Goal: Task Accomplishment & Management: Use online tool/utility

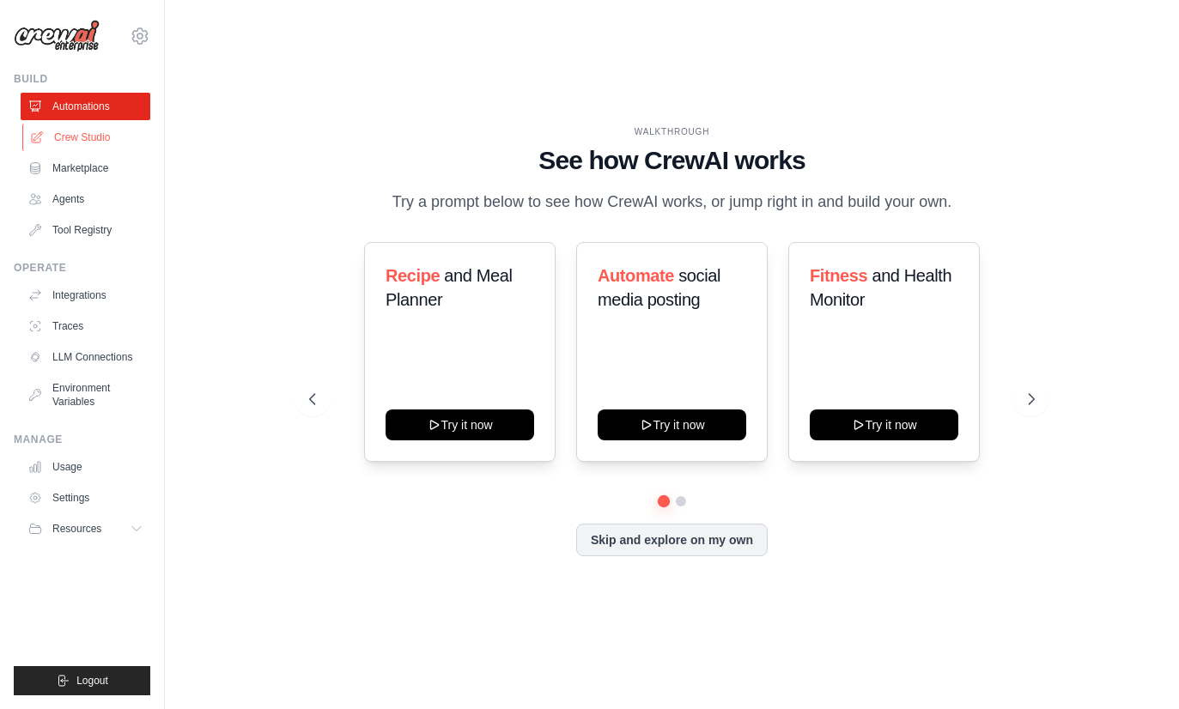
click at [94, 137] on link "Crew Studio" at bounding box center [87, 137] width 130 height 27
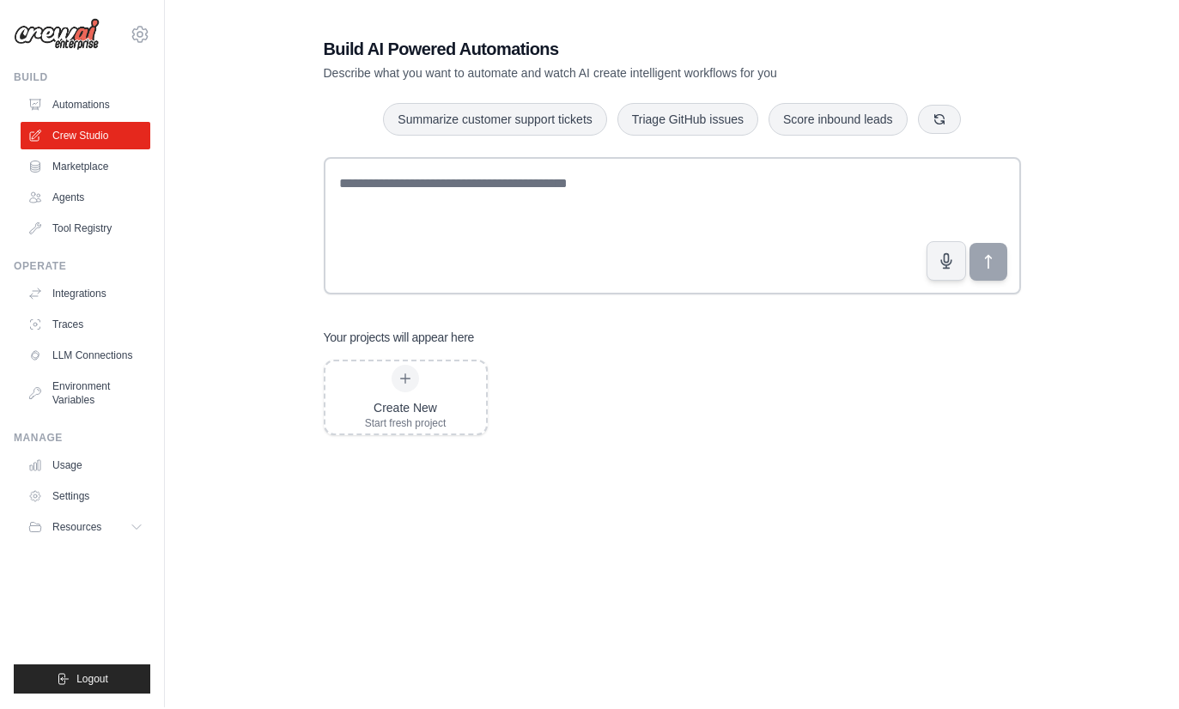
scroll to position [34, 0]
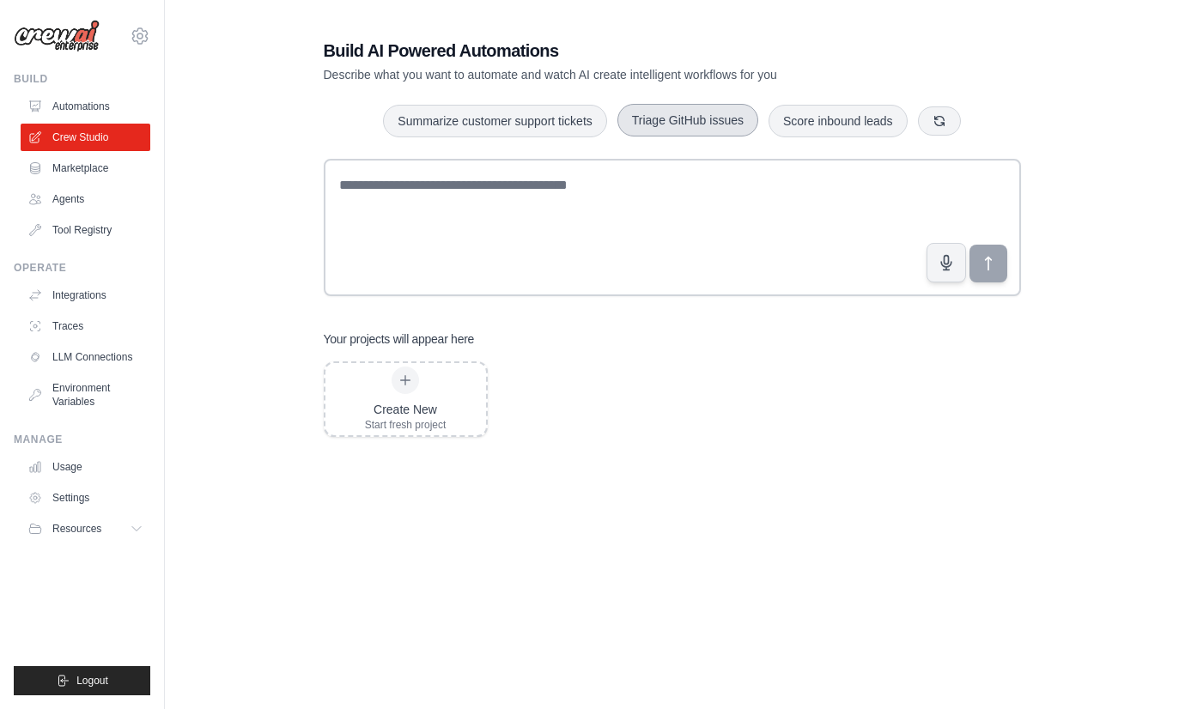
click at [682, 137] on button "Triage GitHub issues" at bounding box center [687, 120] width 141 height 33
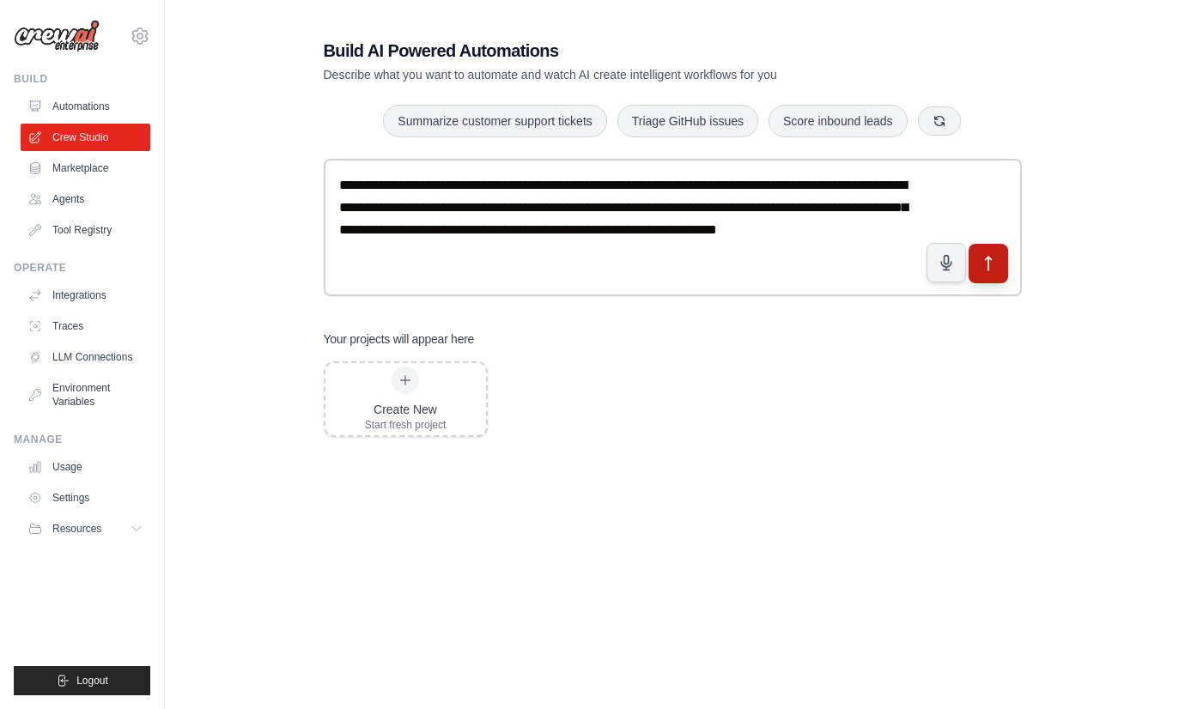
click at [992, 273] on icon "submit" at bounding box center [988, 264] width 18 height 18
click at [52, 239] on link "Tool Registry" at bounding box center [87, 229] width 130 height 27
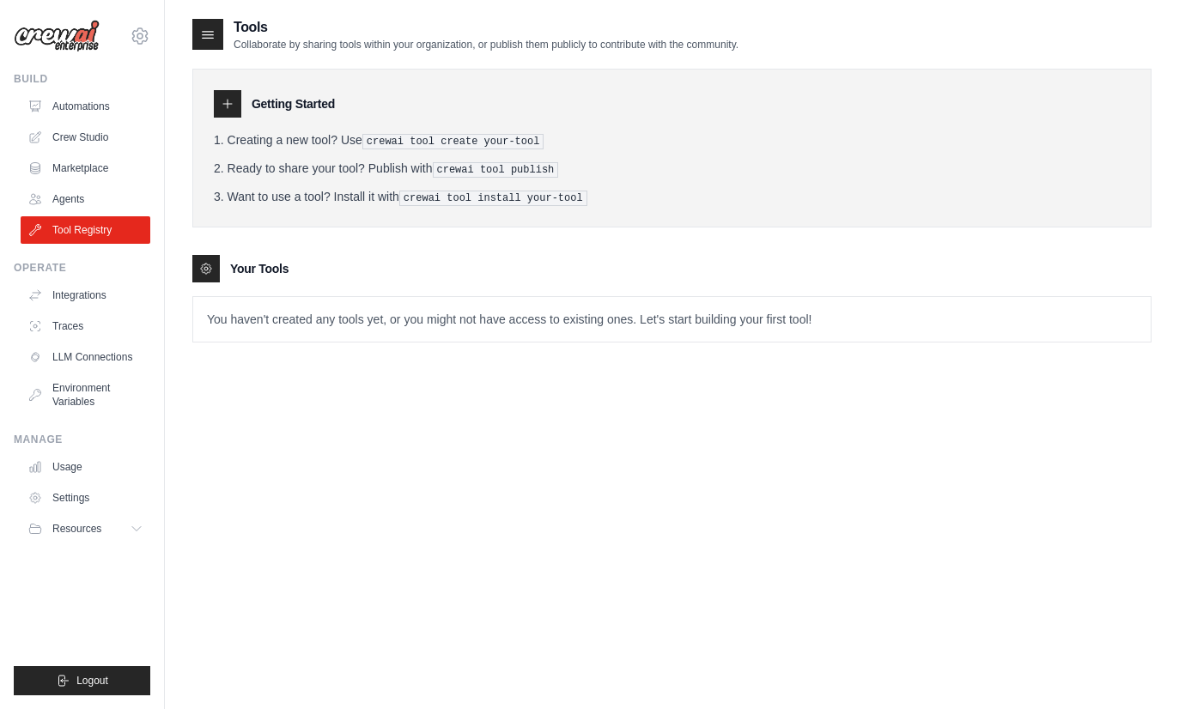
click at [54, 622] on ul "Build Automations Crew Studio Marketplace Agents" at bounding box center [82, 383] width 137 height 623
click at [76, 636] on ul "Build Automations Crew Studio Marketplace Agents" at bounding box center [82, 383] width 137 height 623
click at [69, 620] on ul "Build Automations Crew Studio Marketplace Agents" at bounding box center [82, 383] width 137 height 623
click at [58, 447] on div "Manage Usage Settings Resources Documentation GitHub Blog" at bounding box center [82, 488] width 137 height 110
click at [80, 447] on div "Manage Usage Settings Resources Documentation GitHub Blog" at bounding box center [82, 488] width 137 height 110
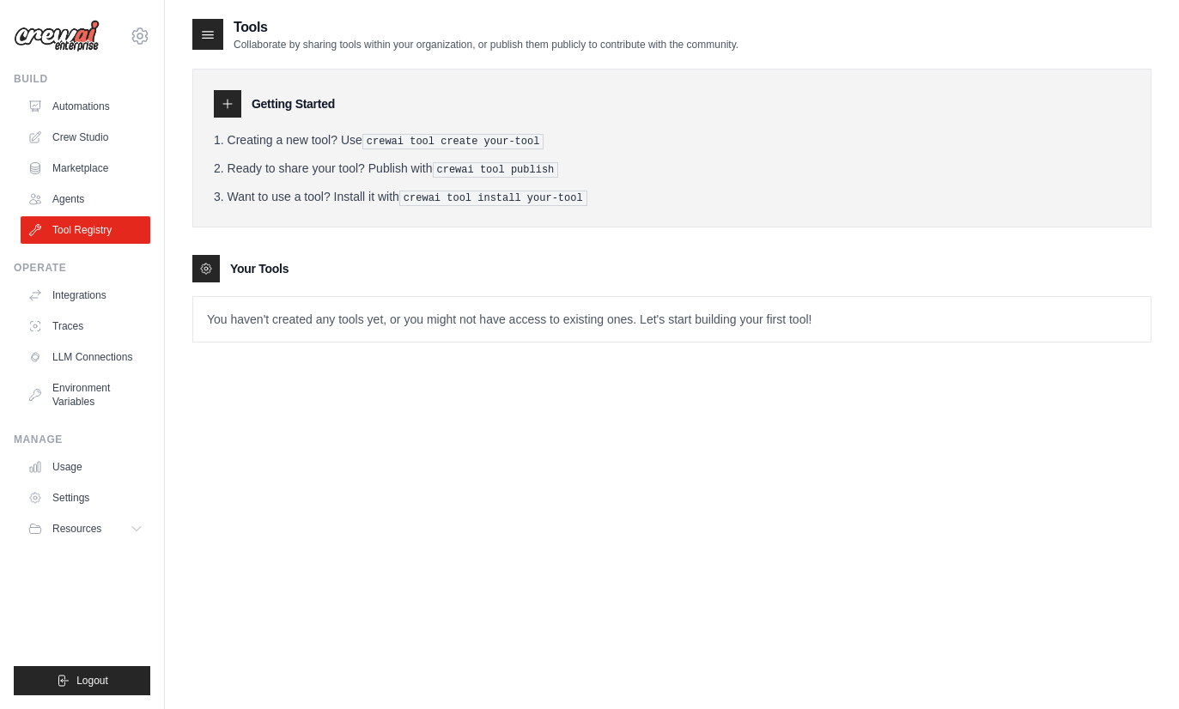
click at [69, 446] on div "Manage Usage Settings Resources Documentation GitHub Blog" at bounding box center [82, 488] width 137 height 110
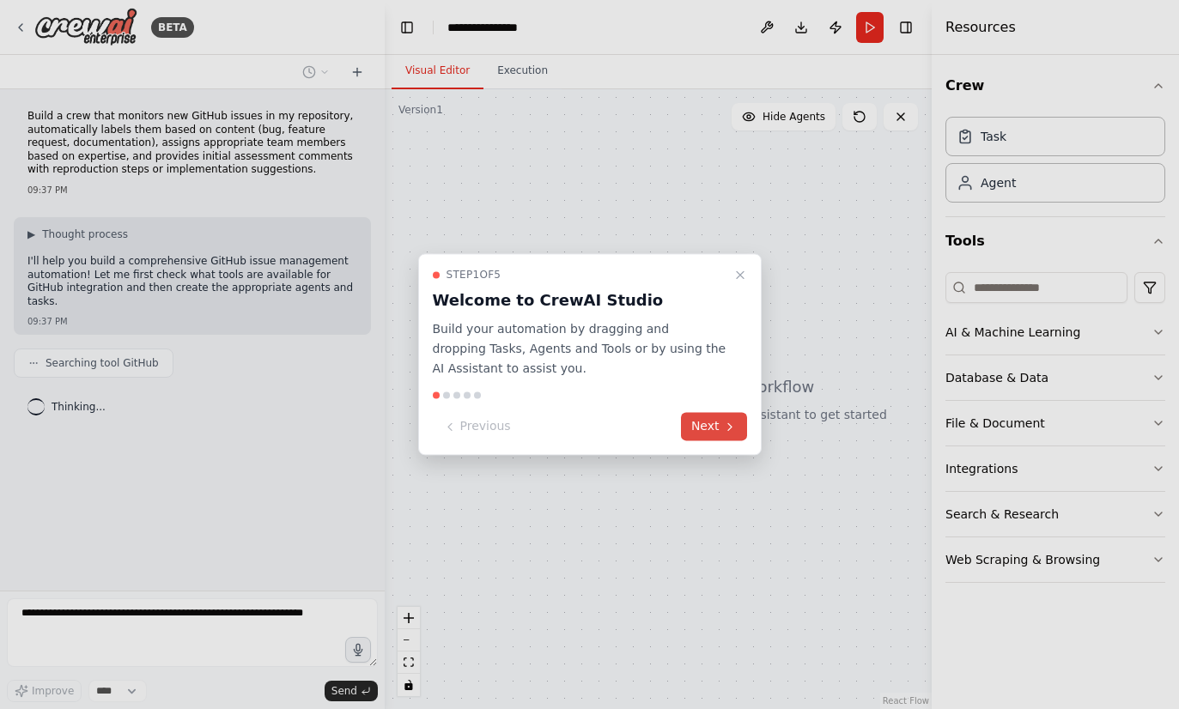
click at [707, 428] on button "Next" at bounding box center [714, 427] width 66 height 28
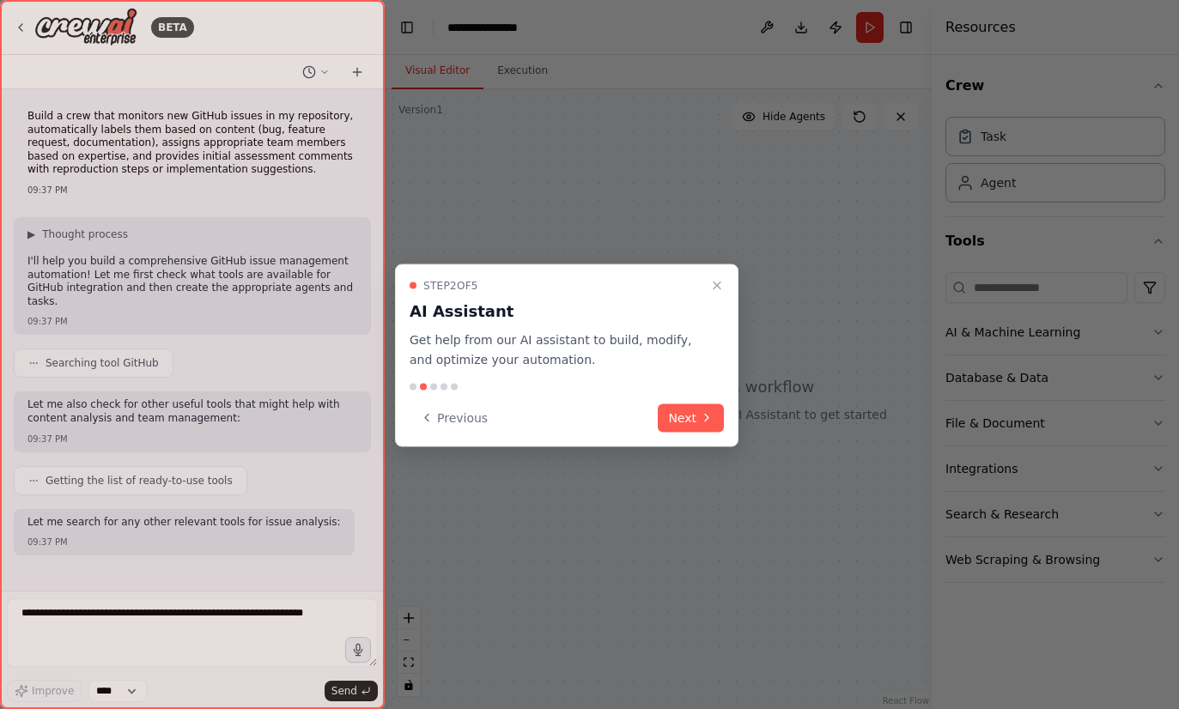
scroll to position [46, 0]
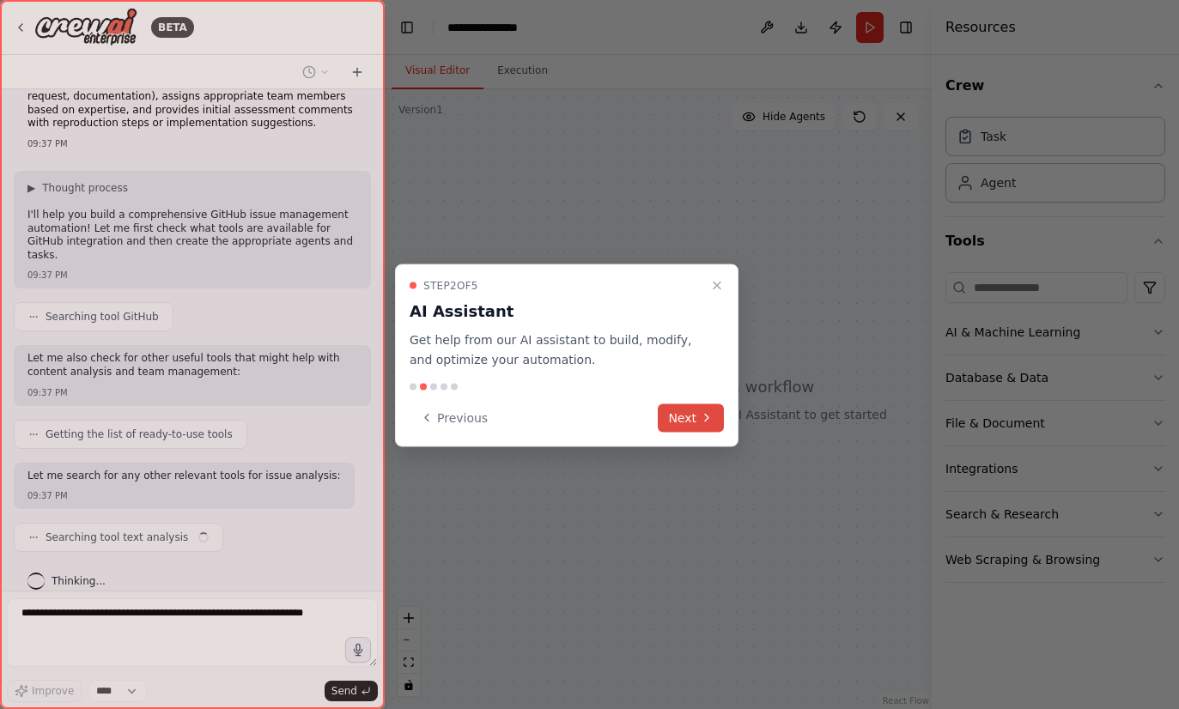
click at [682, 428] on button "Next" at bounding box center [691, 418] width 66 height 28
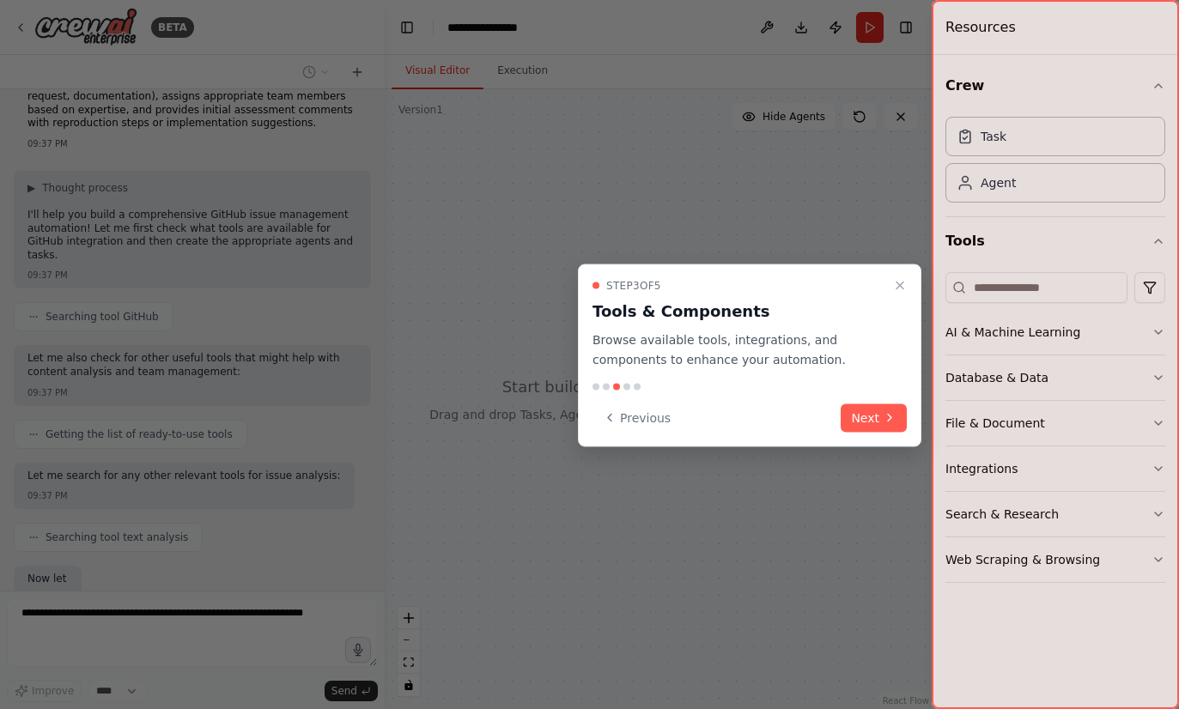
scroll to position [149, 0]
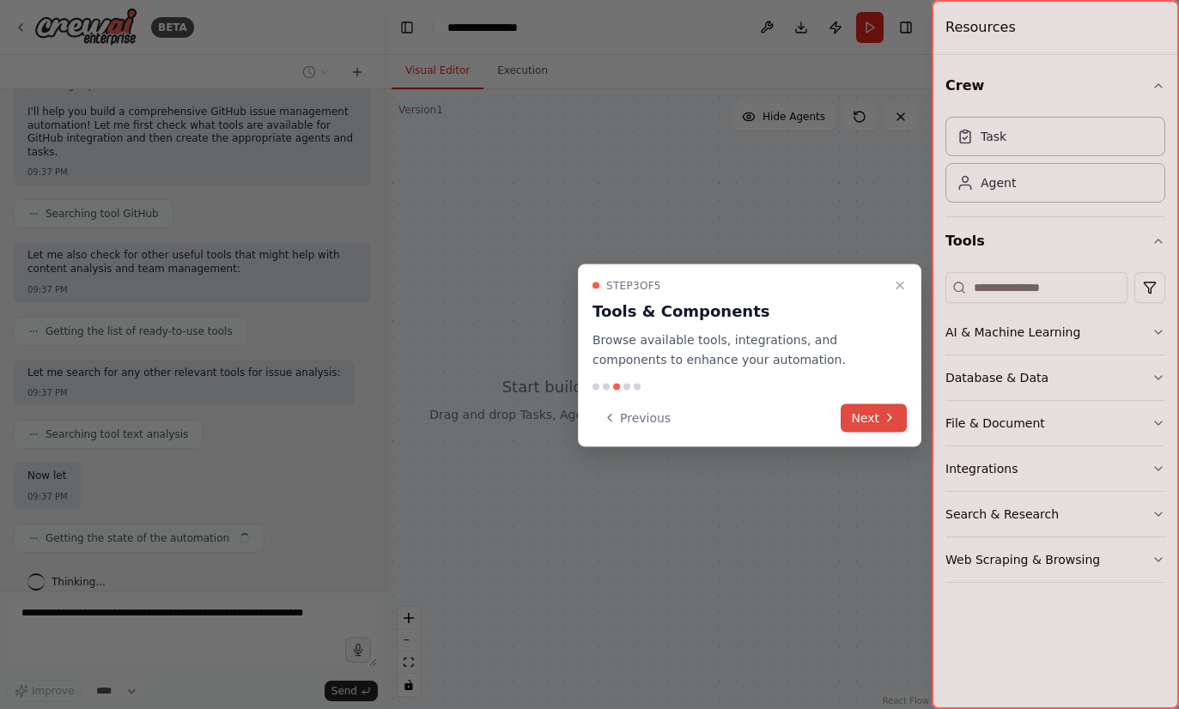
click at [882, 420] on button "Next" at bounding box center [874, 418] width 66 height 28
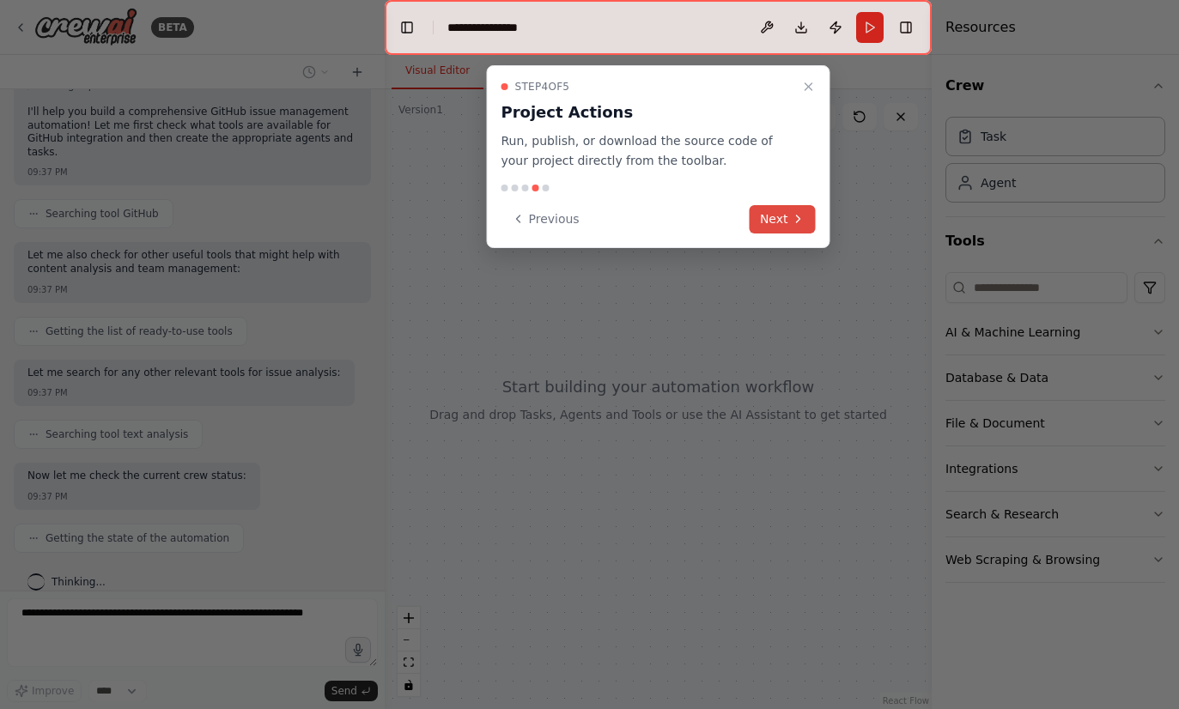
click at [790, 222] on button "Next" at bounding box center [783, 219] width 66 height 28
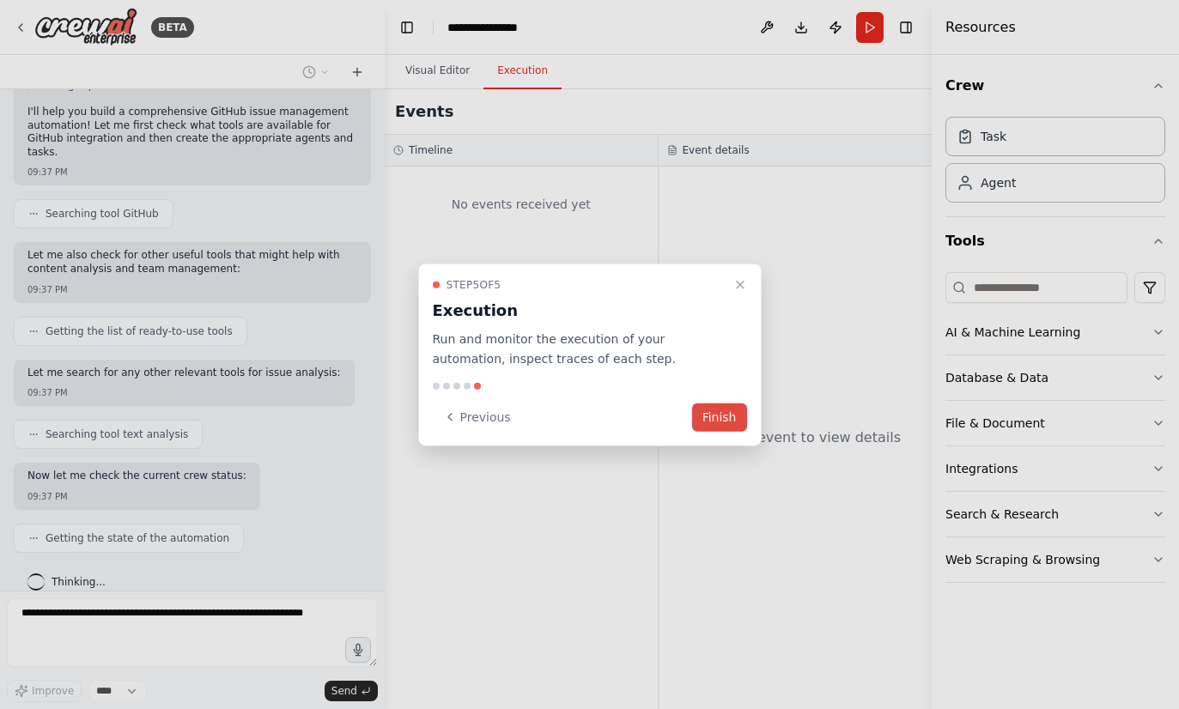
click at [723, 420] on button "Finish" at bounding box center [719, 417] width 55 height 28
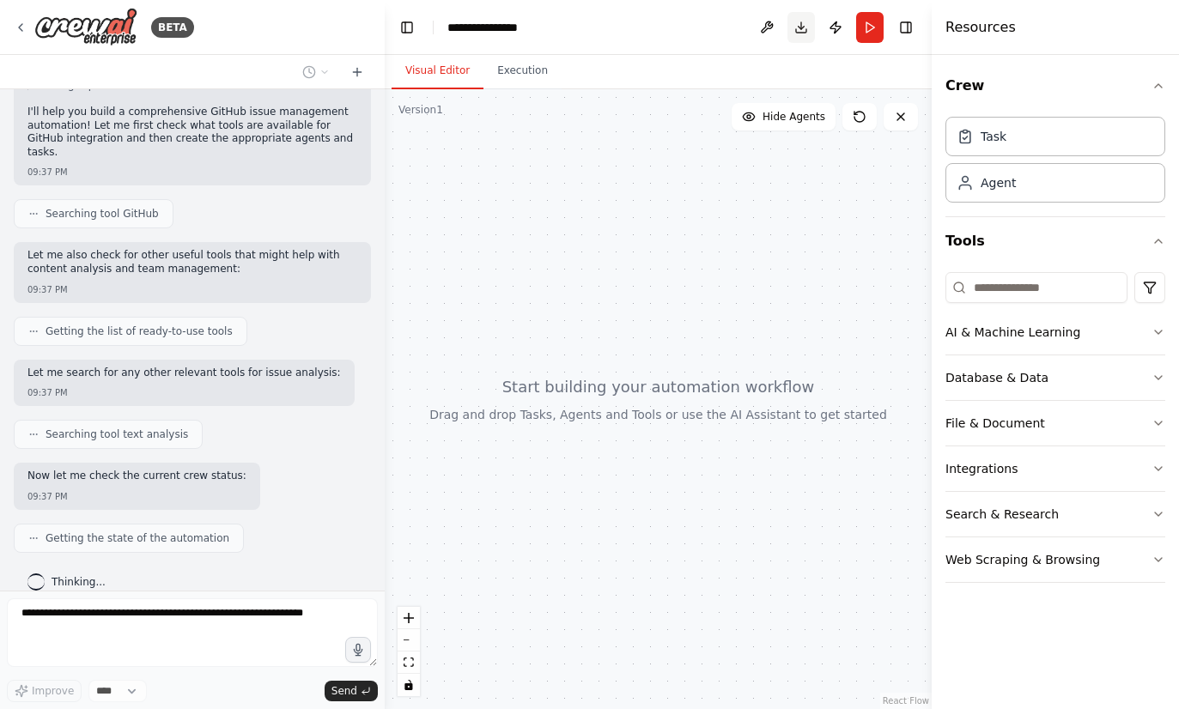
click at [803, 36] on button "Download" at bounding box center [800, 27] width 27 height 31
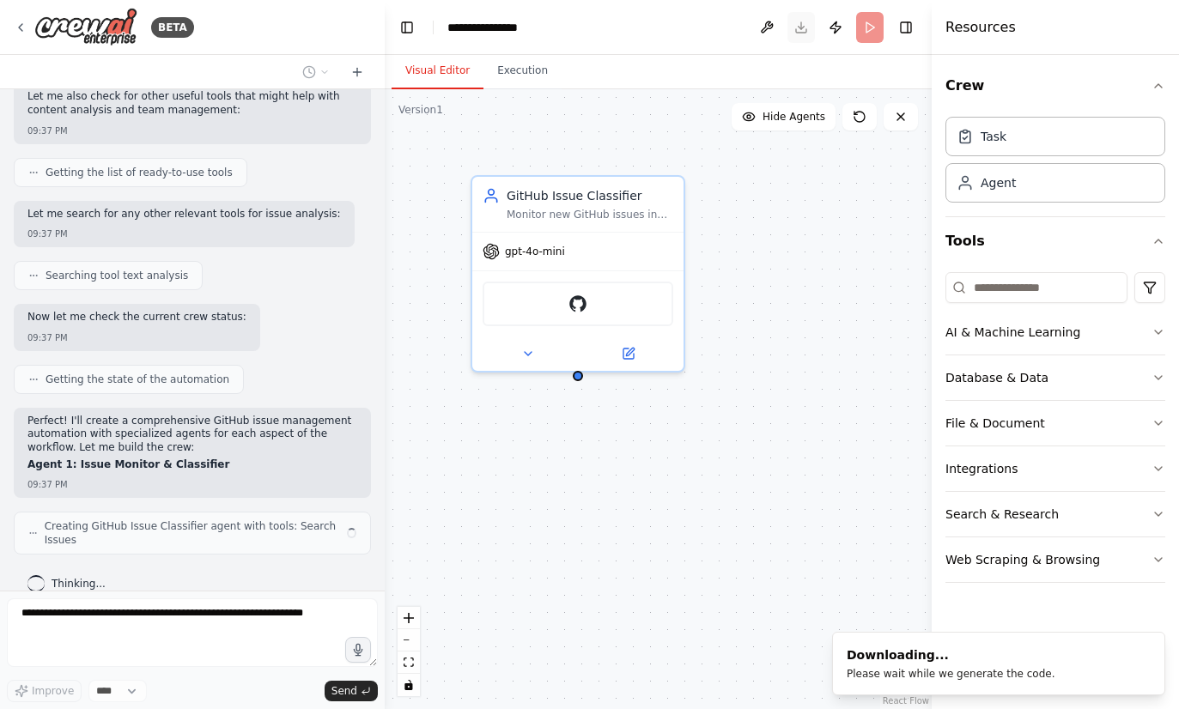
scroll to position [294, 0]
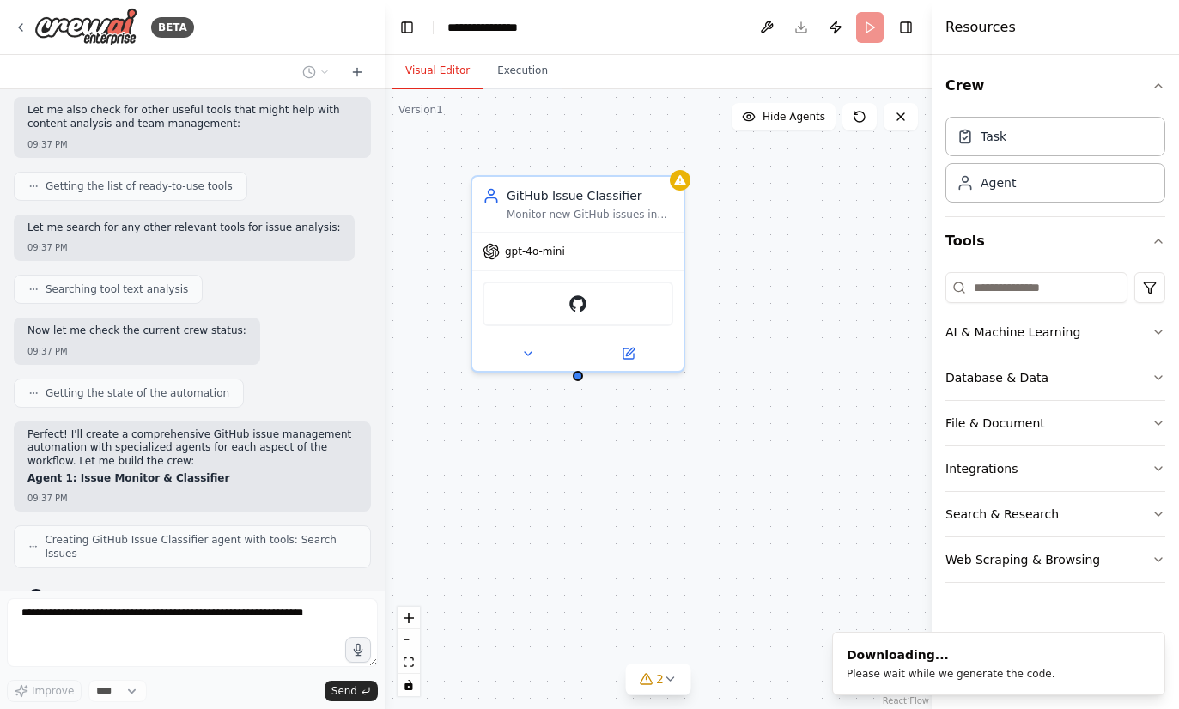
click at [541, 519] on div "GitHub Issue Classifier Monitor new GitHub issues in {repository_name} and auto…" at bounding box center [658, 399] width 547 height 620
click at [686, 174] on icon at bounding box center [680, 177] width 14 height 14
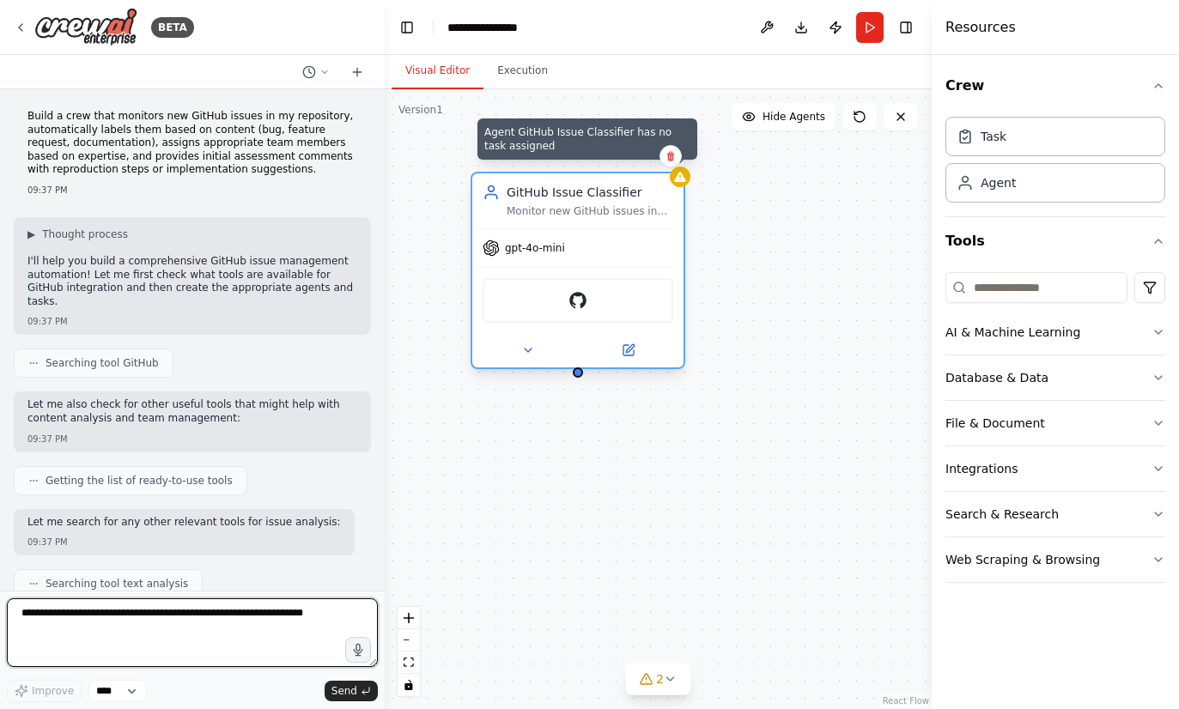
scroll to position [1651, 0]
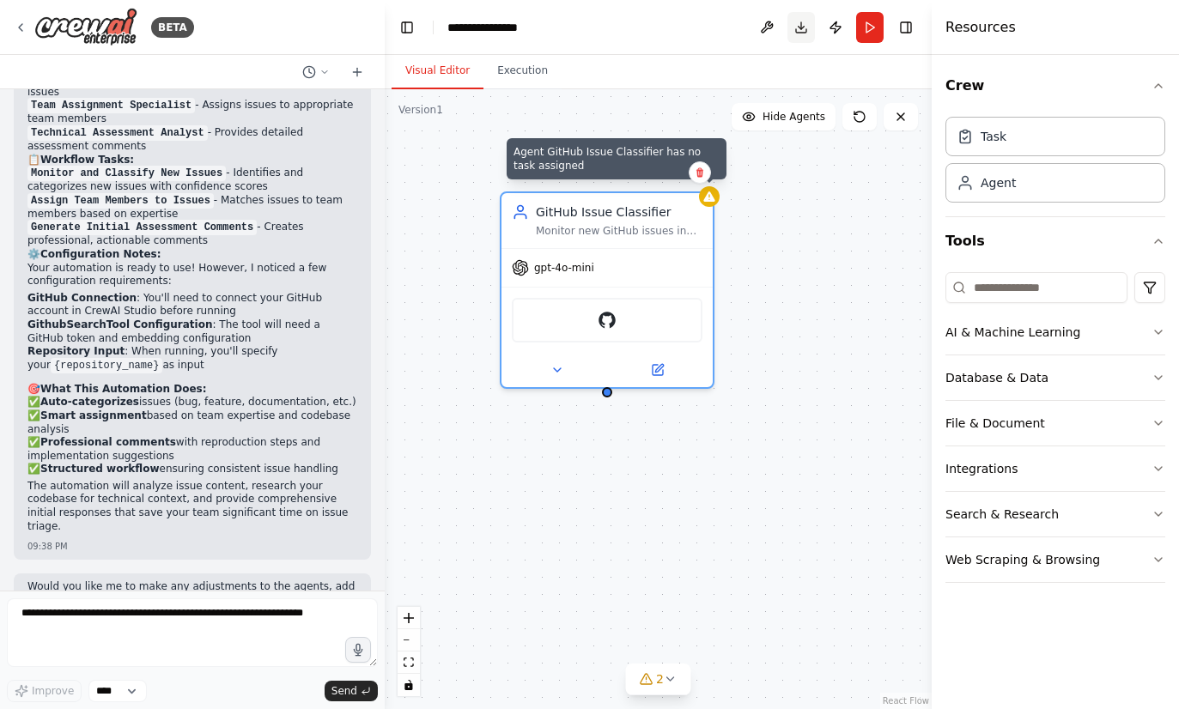
click at [800, 27] on button "Download" at bounding box center [800, 27] width 27 height 31
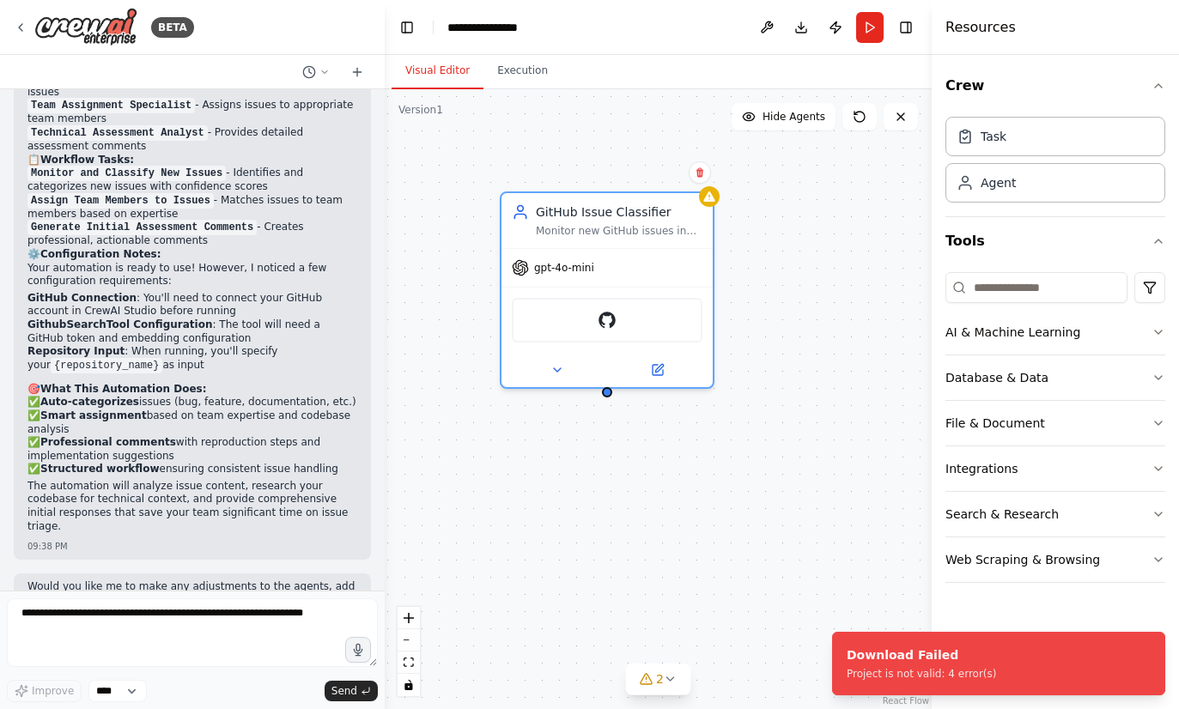
click at [1001, 42] on div "Resources" at bounding box center [1055, 27] width 247 height 55
click at [912, 27] on button "Toggle Right Sidebar" at bounding box center [906, 27] width 24 height 24
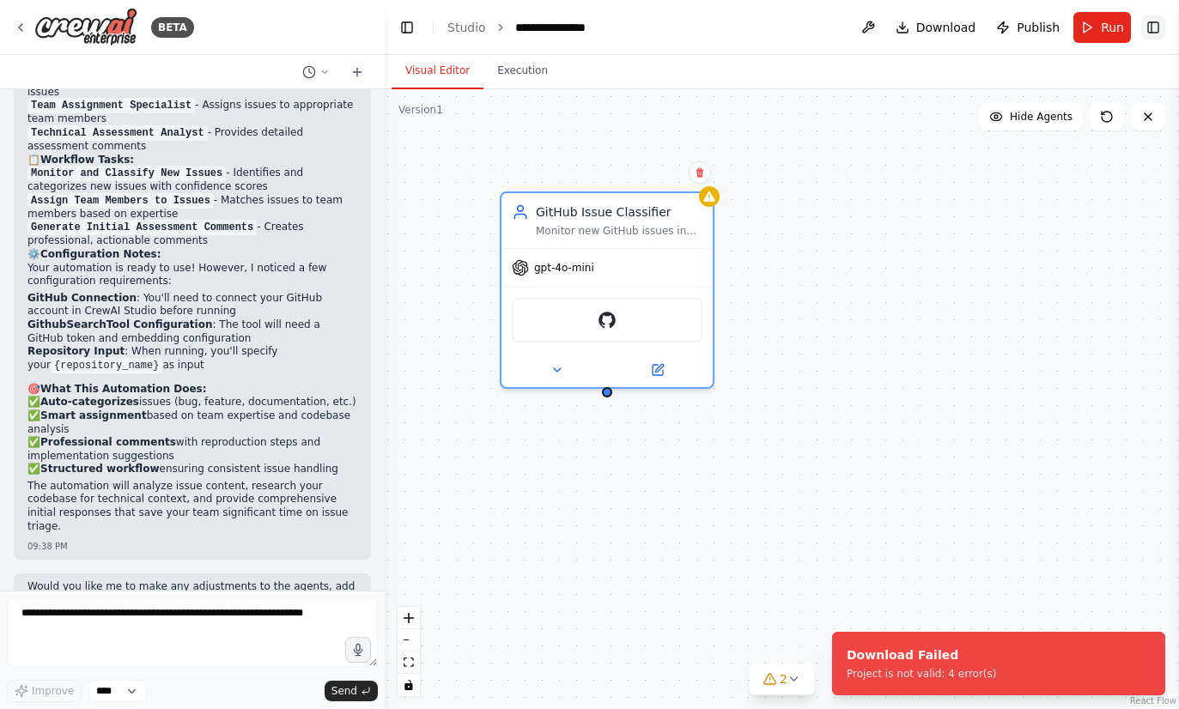
click at [1162, 21] on button "Toggle Right Sidebar" at bounding box center [1153, 27] width 24 height 24
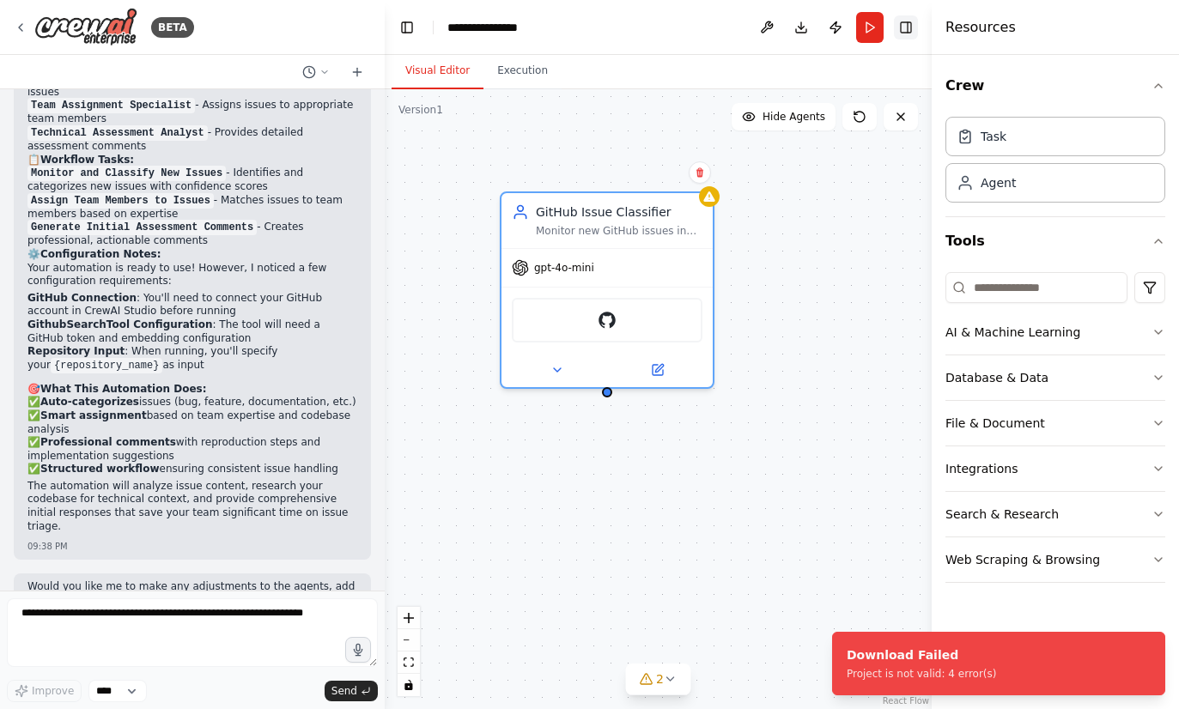
scroll to position [0, 0]
click at [533, 76] on button "Execution" at bounding box center [522, 71] width 78 height 36
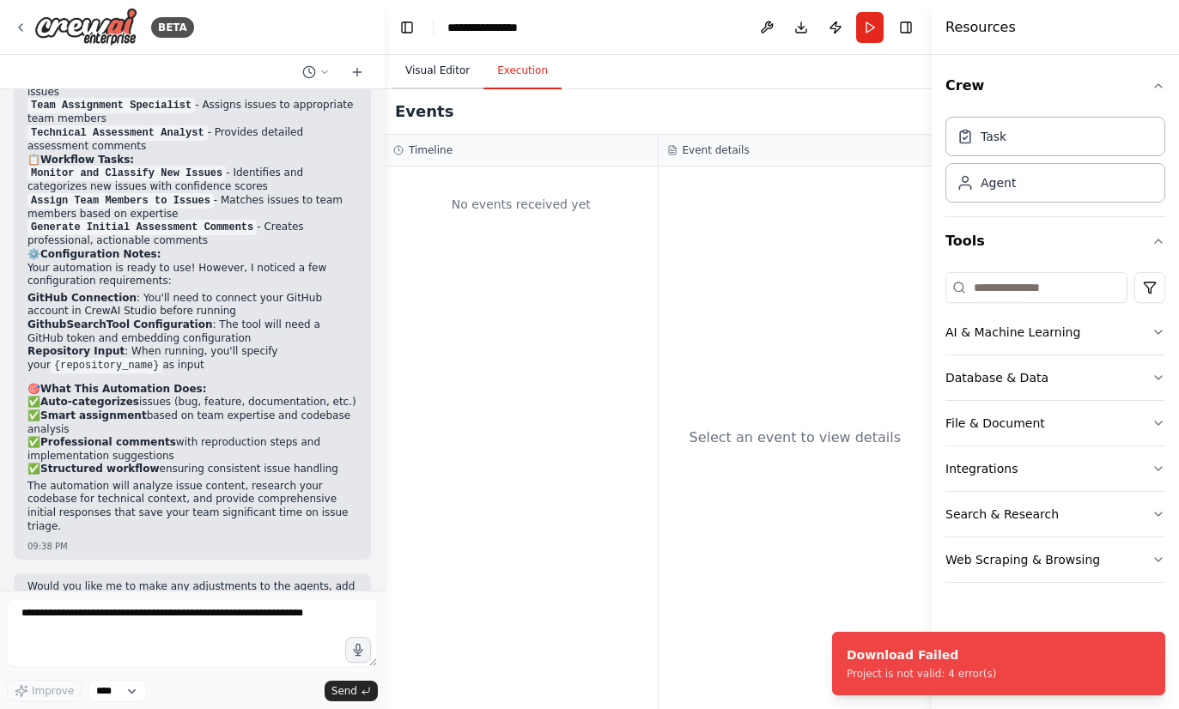
click at [443, 76] on button "Visual Editor" at bounding box center [437, 71] width 92 height 36
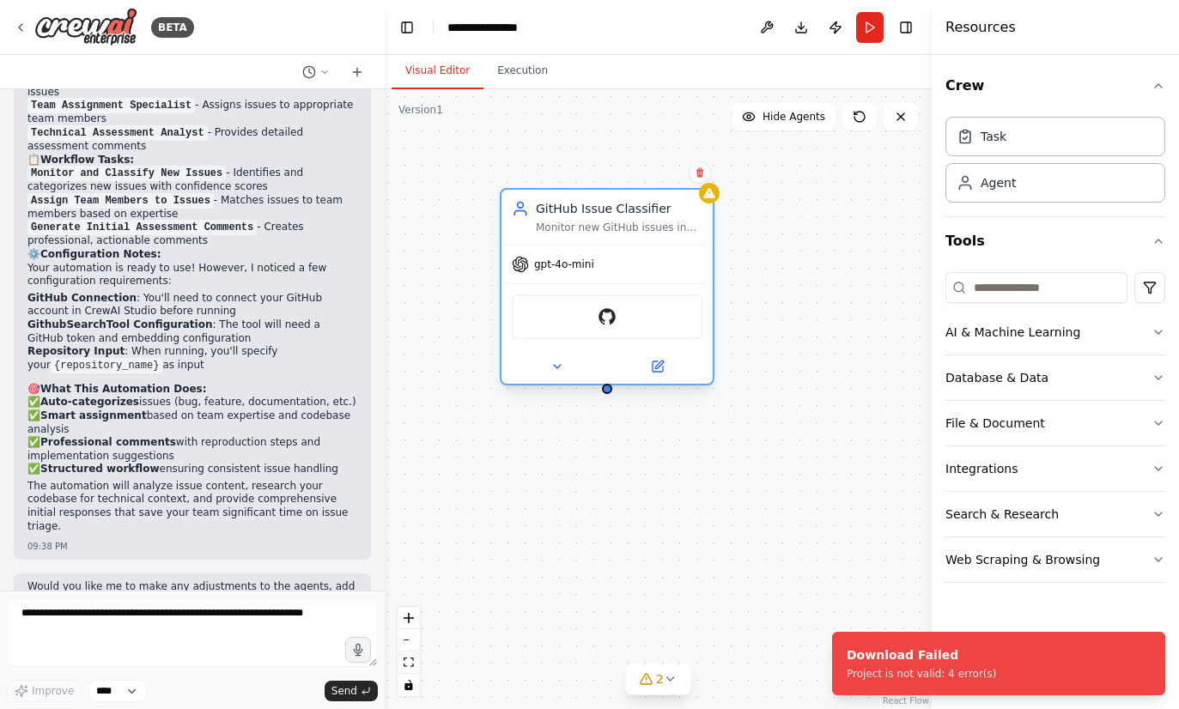
click at [606, 257] on div "gpt-4o-mini" at bounding box center [606, 265] width 211 height 38
click at [634, 235] on div "GitHub Issue Classifier Monitor new GitHub issues in {repository_name} and auto…" at bounding box center [606, 217] width 211 height 55
click at [675, 677] on icon at bounding box center [671, 679] width 14 height 14
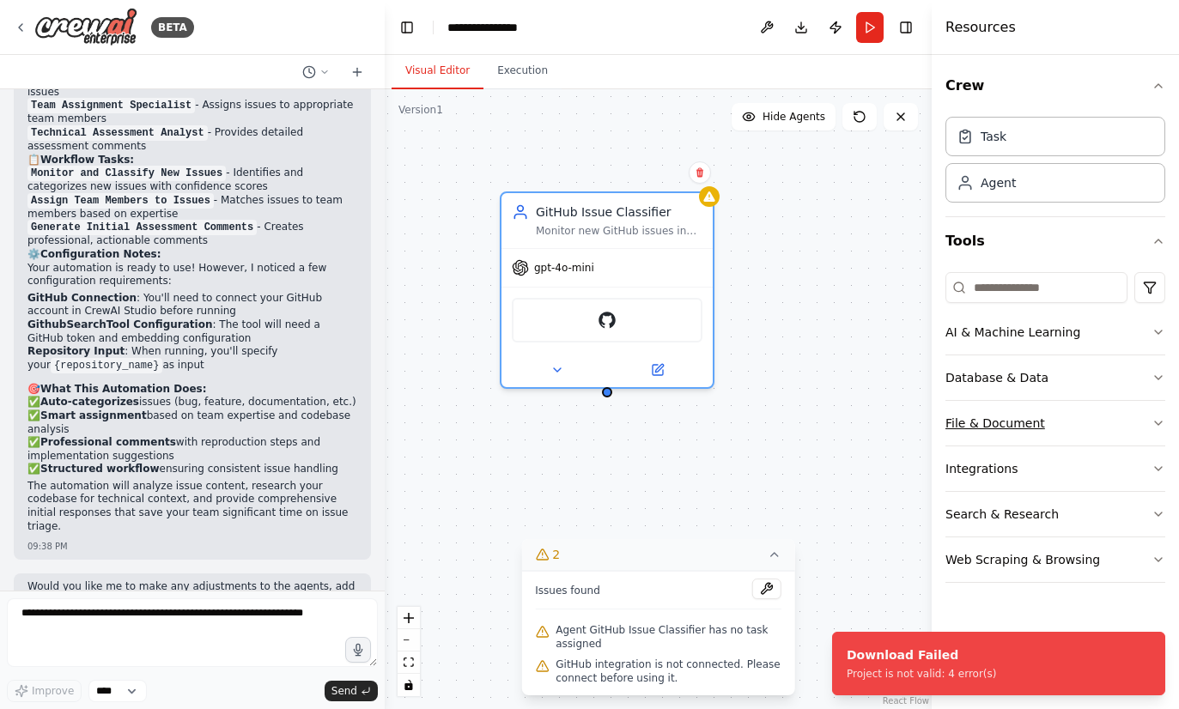
click at [1125, 416] on button "File & Document" at bounding box center [1055, 423] width 220 height 45
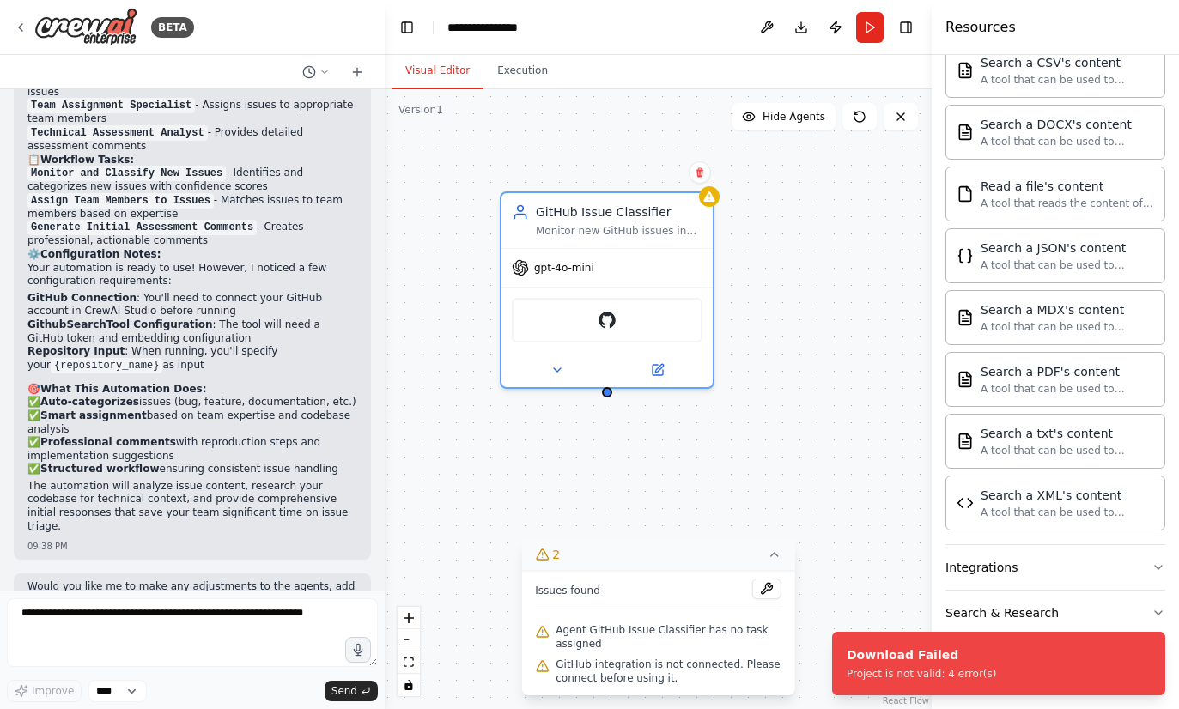
scroll to position [410, 0]
click at [1127, 576] on button "Integrations" at bounding box center [1055, 567] width 220 height 45
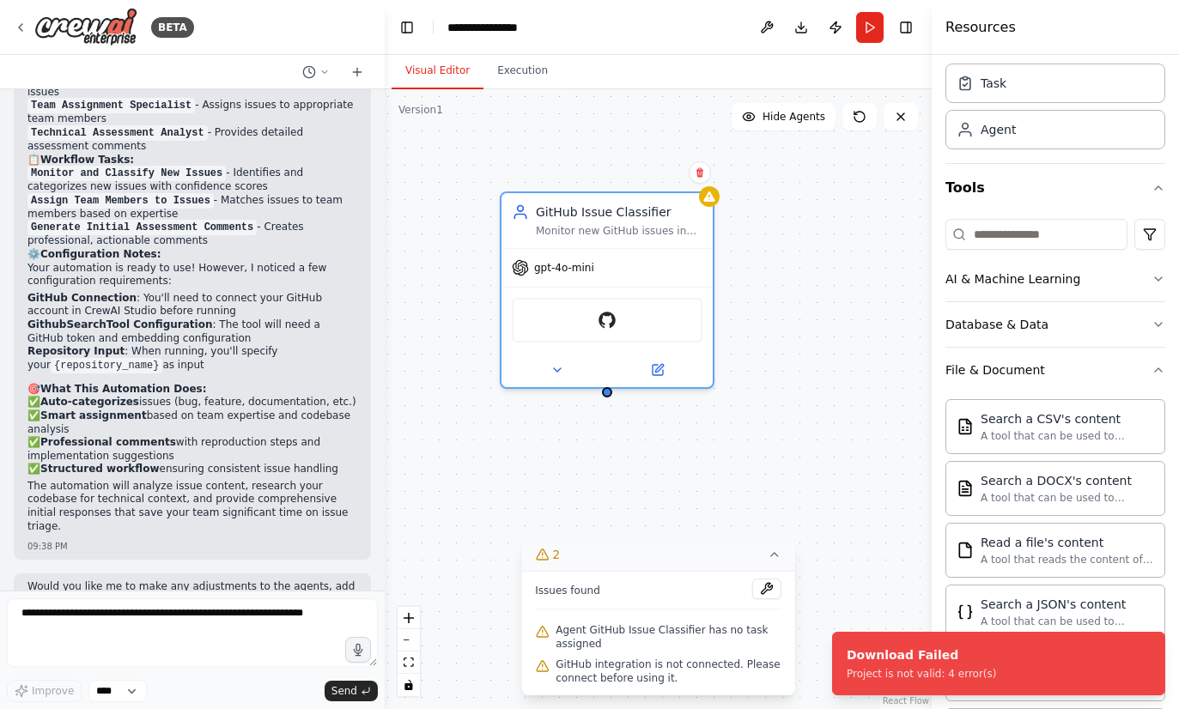
scroll to position [21, 0]
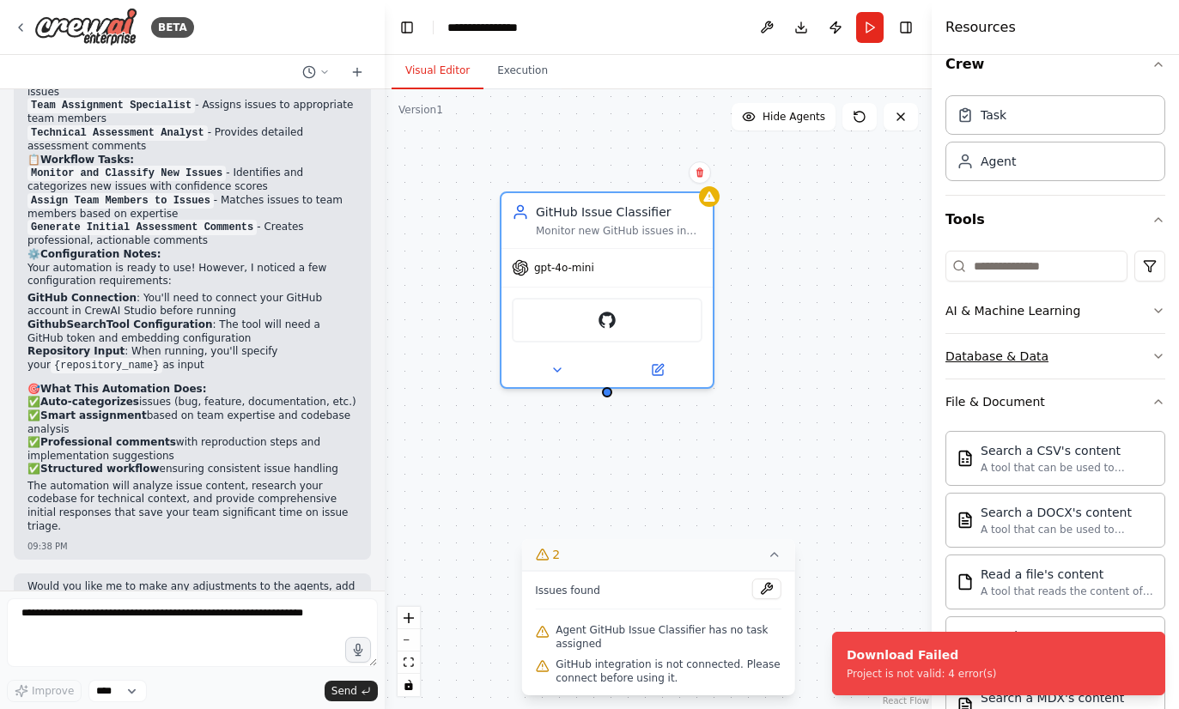
click at [1138, 351] on button "Database & Data" at bounding box center [1055, 356] width 220 height 45
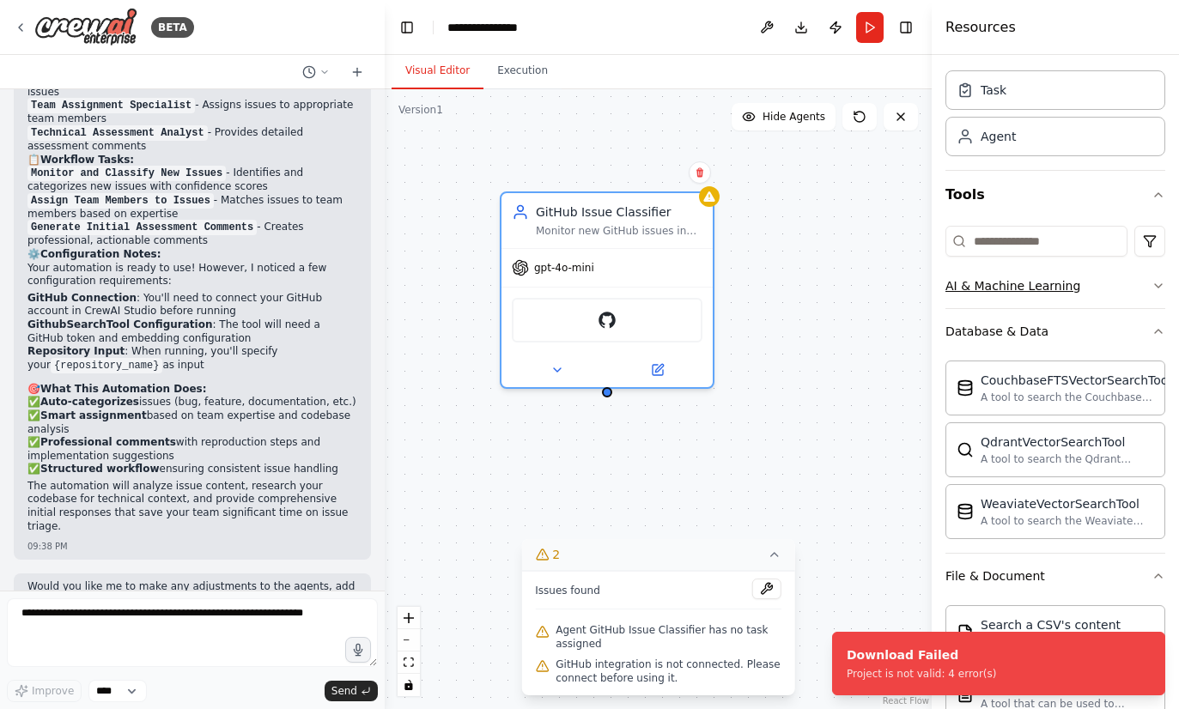
click at [1163, 287] on icon "button" at bounding box center [1158, 286] width 14 height 14
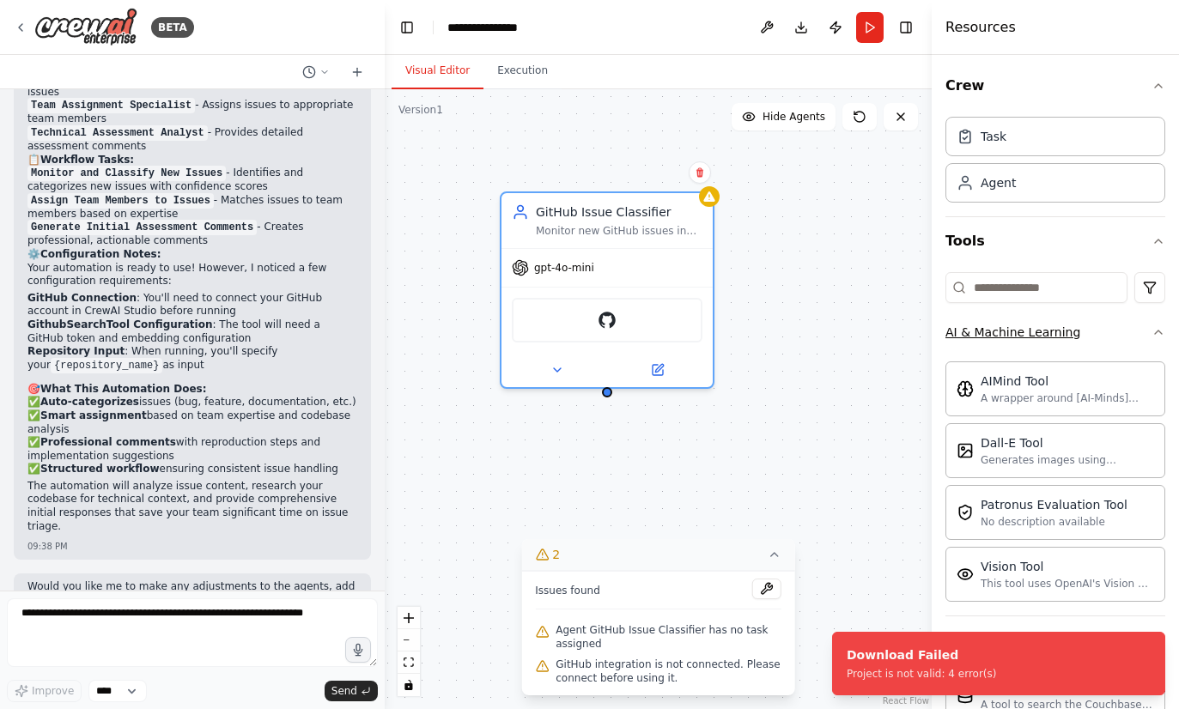
scroll to position [0, 0]
click at [1018, 183] on div "Agent" at bounding box center [1055, 181] width 220 height 39
click at [1038, 193] on div "Agent" at bounding box center [1055, 181] width 220 height 39
click at [988, 190] on div "Agent" at bounding box center [997, 181] width 35 height 17
click at [998, 181] on div "Agent" at bounding box center [997, 181] width 35 height 17
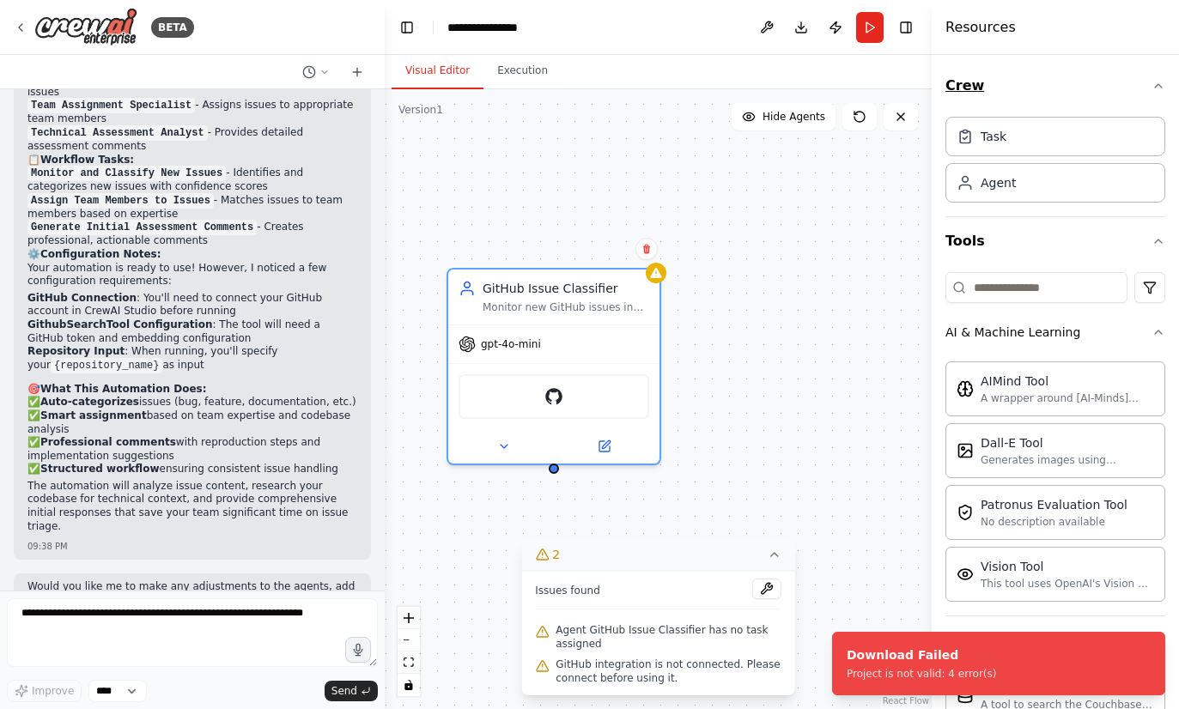
click at [1158, 84] on icon "button" at bounding box center [1158, 85] width 7 height 3
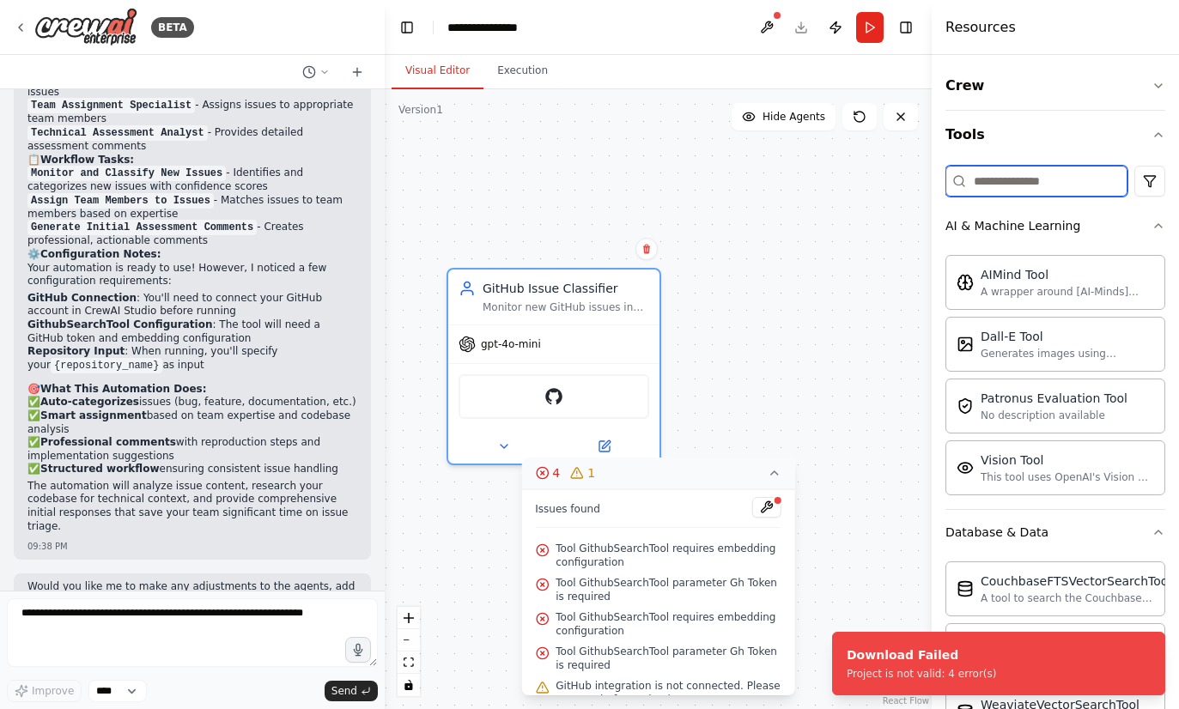
click at [1078, 181] on input at bounding box center [1036, 181] width 182 height 31
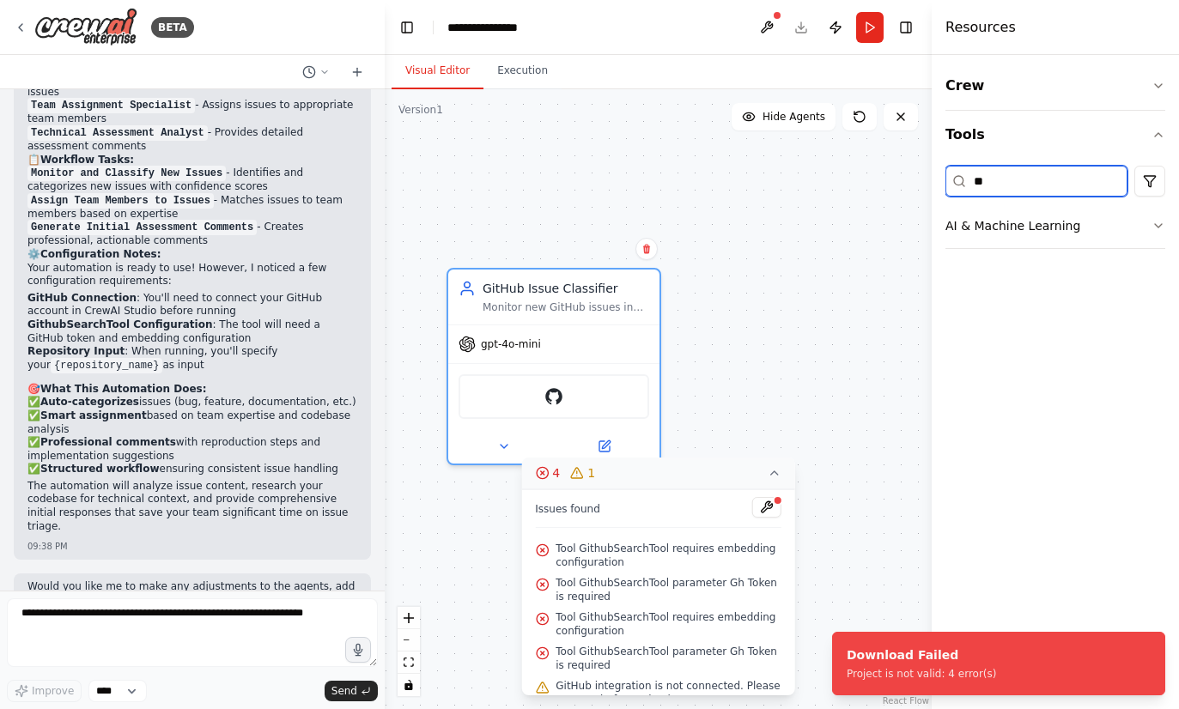
type input "*"
click at [795, 217] on div "GitHub Issue Classifier Monitor new GitHub issues in {repository_name} and auto…" at bounding box center [658, 399] width 547 height 620
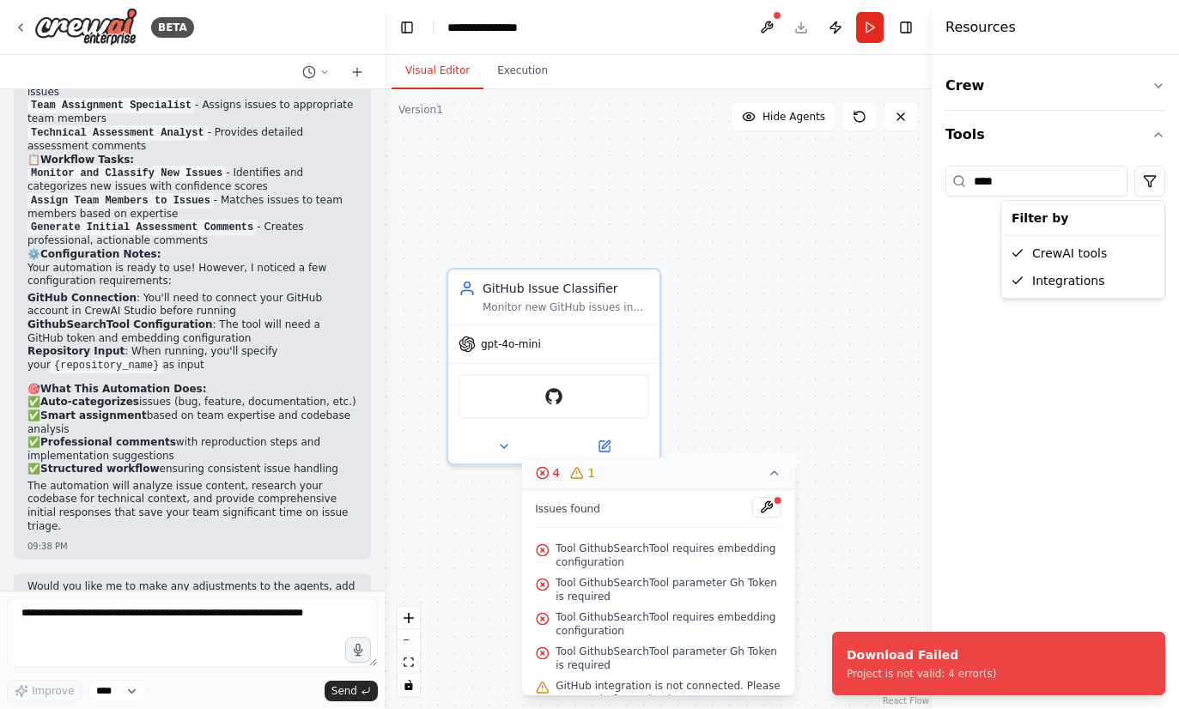
click at [1090, 348] on html "BETA Build a crew that monitors new GitHub issues in my repository, automatical…" at bounding box center [589, 354] width 1179 height 709
click at [1047, 193] on input "****" at bounding box center [1036, 181] width 182 height 31
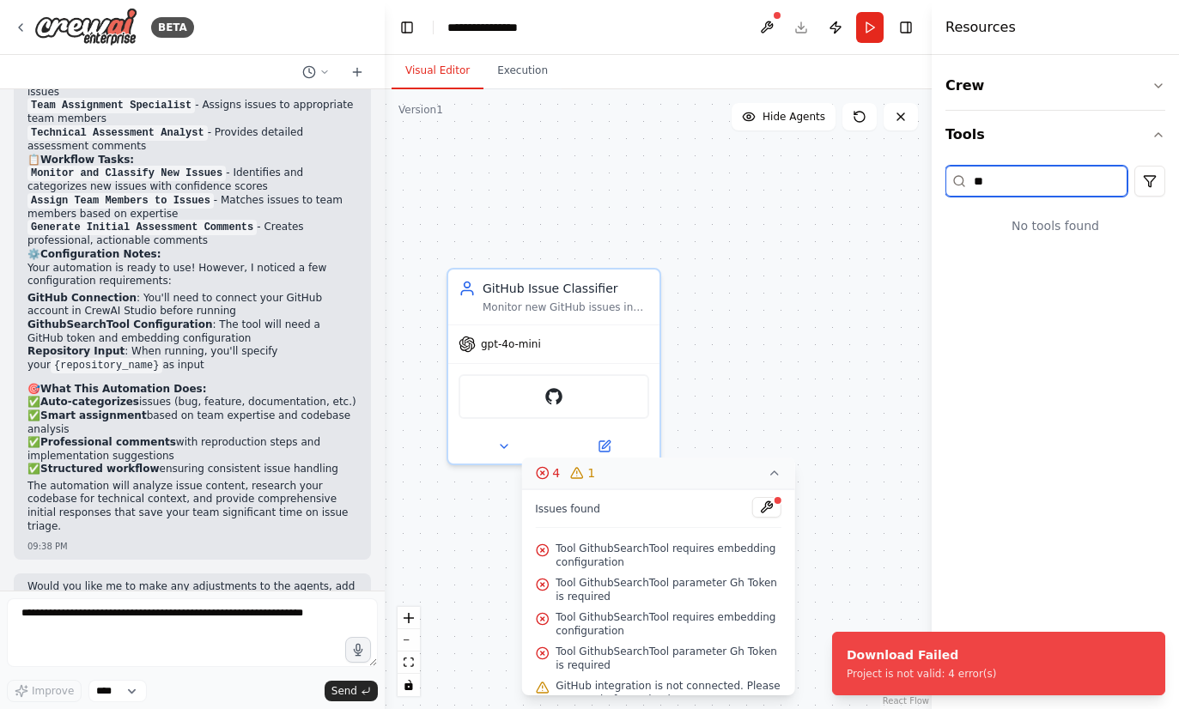
type input "*"
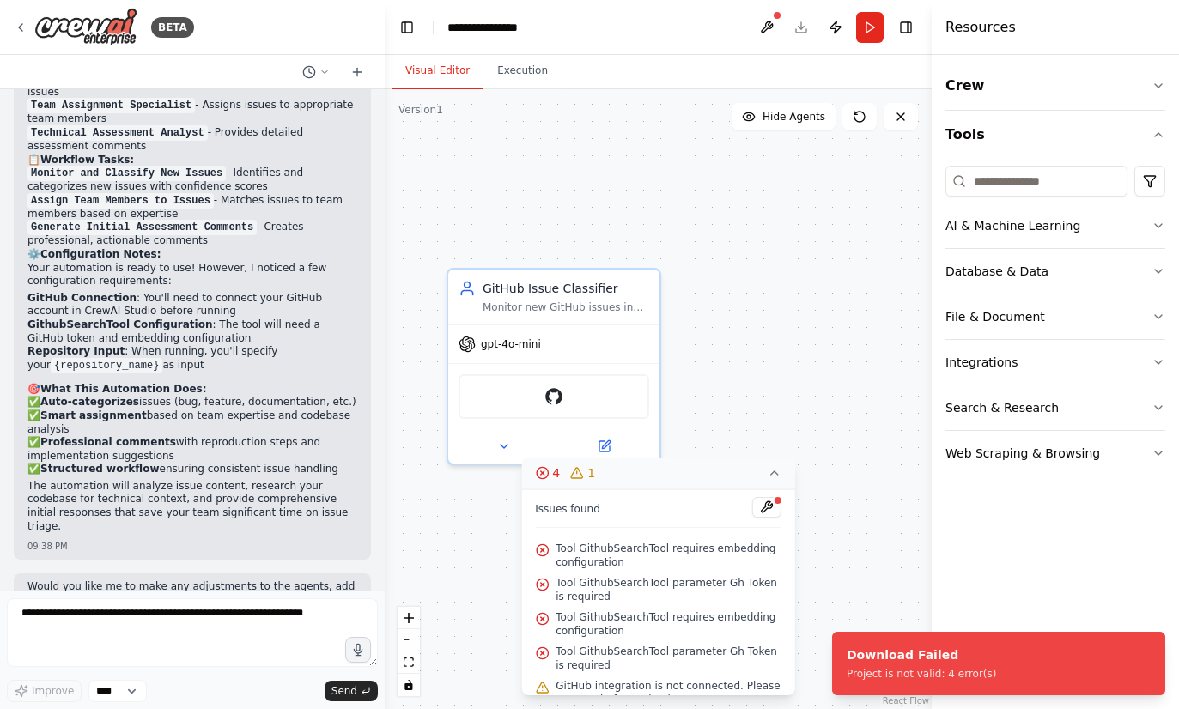
scroll to position [61, 0]
click at [1162, 412] on icon "button" at bounding box center [1158, 408] width 14 height 14
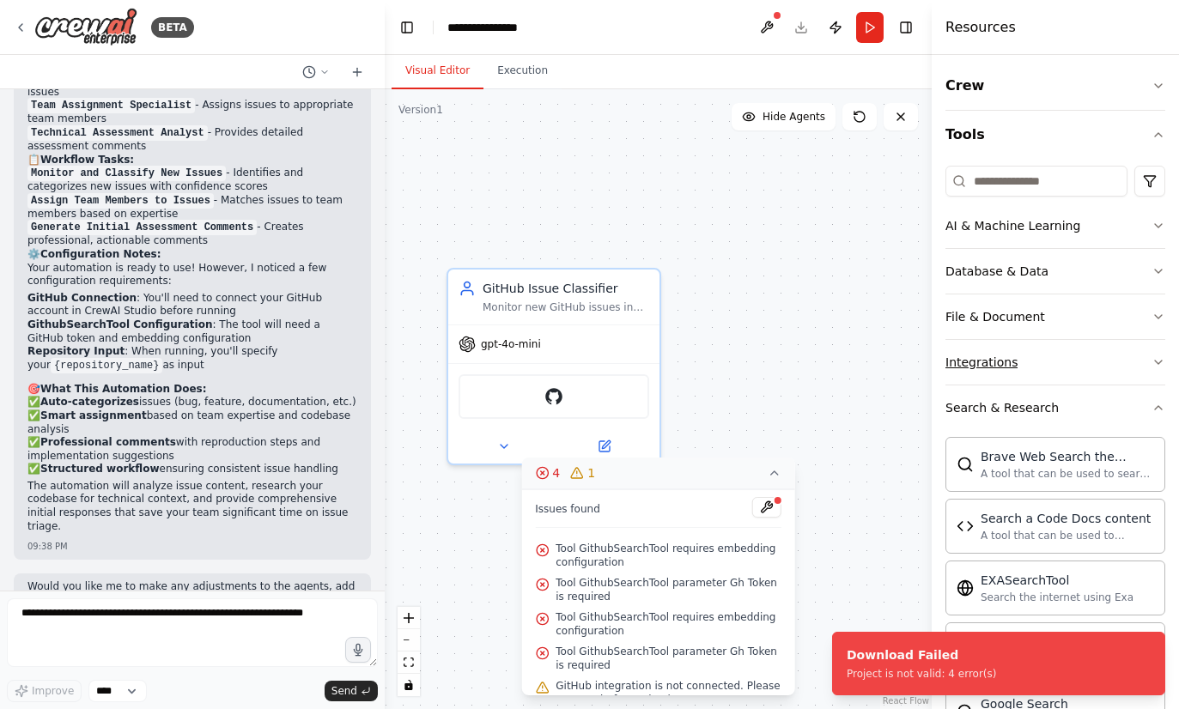
click at [1162, 367] on icon "button" at bounding box center [1158, 362] width 14 height 14
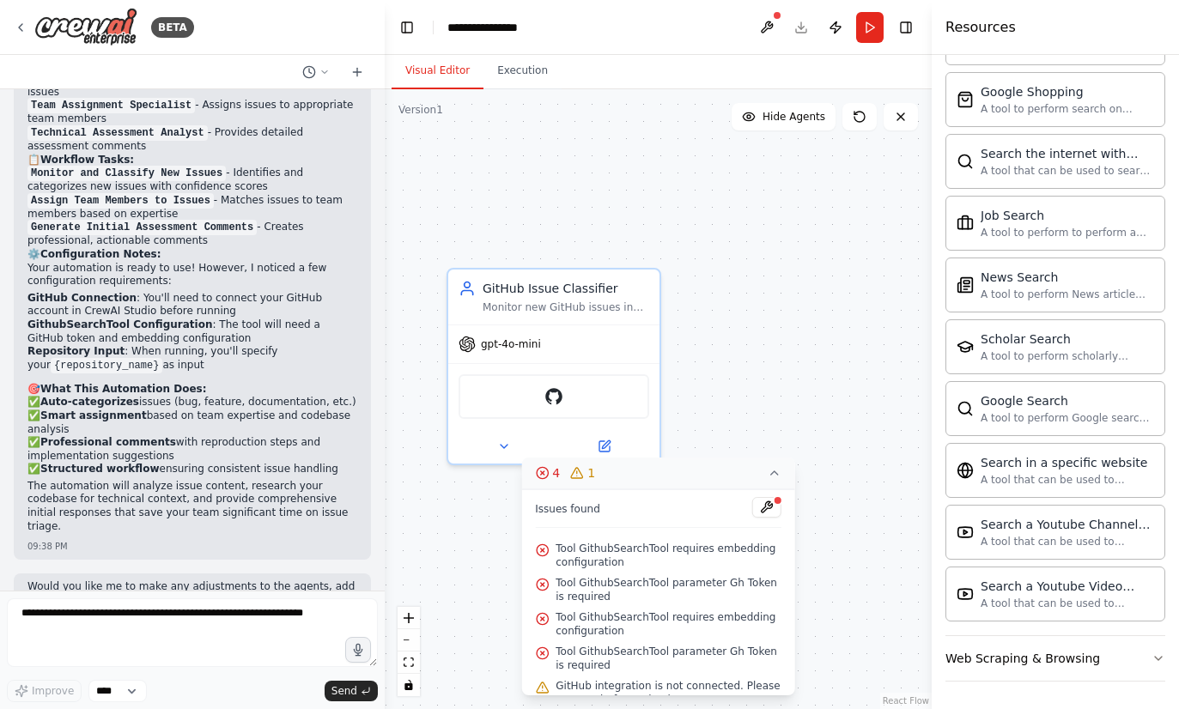
click at [306, 58] on div at bounding box center [192, 72] width 385 height 34
click at [306, 76] on circle at bounding box center [308, 71] width 11 height 11
click at [541, 58] on button "Execution" at bounding box center [522, 71] width 78 height 36
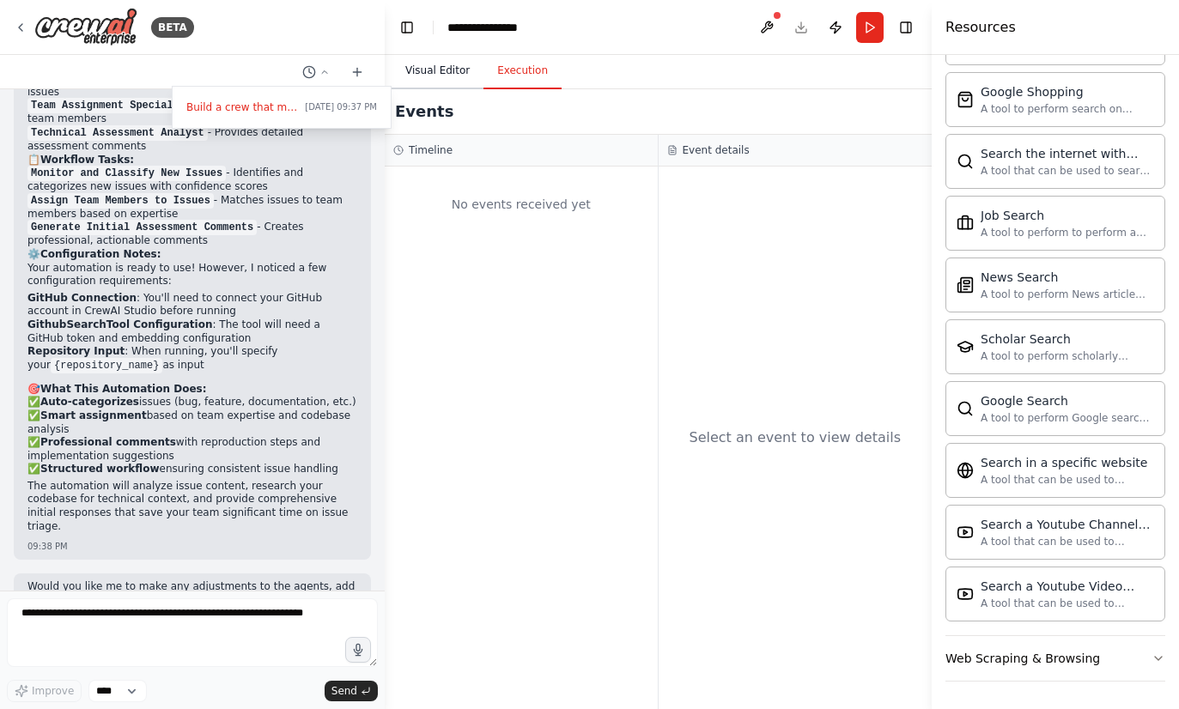
click at [434, 70] on button "Visual Editor" at bounding box center [437, 71] width 92 height 36
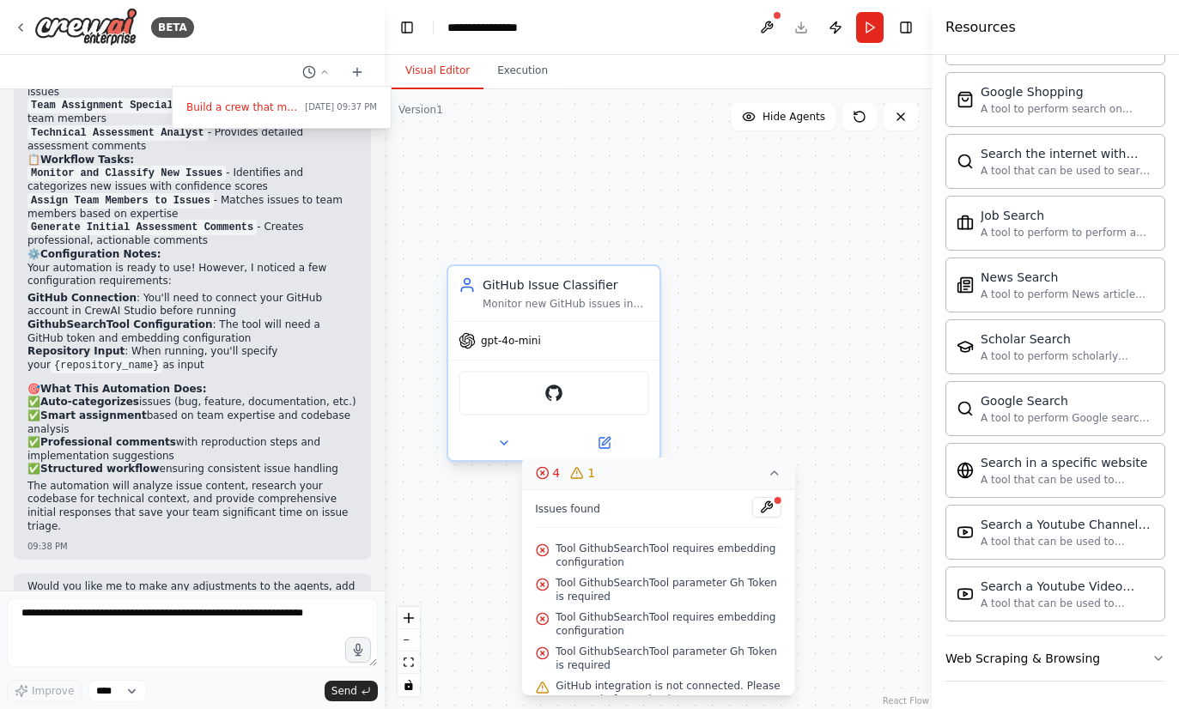
click at [495, 299] on div "GitHub Issue Classifier Monitor new GitHub issues in {repository_name} and auto…" at bounding box center [566, 293] width 167 height 34
click at [552, 468] on div at bounding box center [554, 465] width 10 height 10
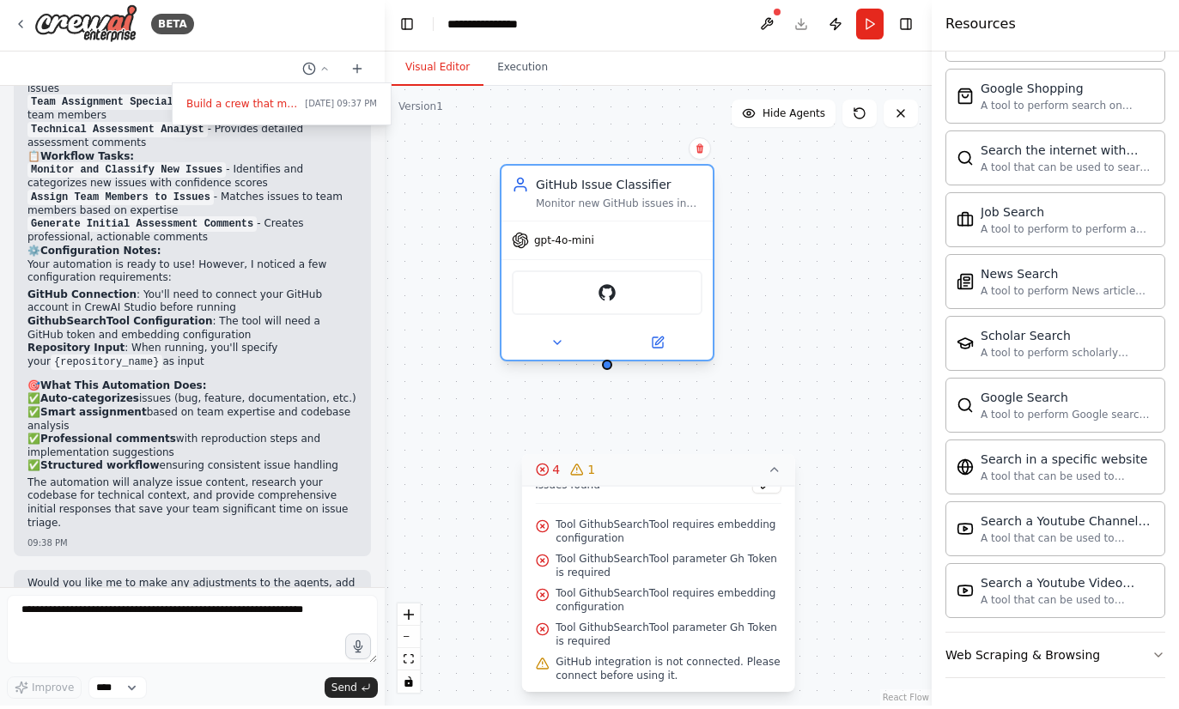
scroll to position [61, 0]
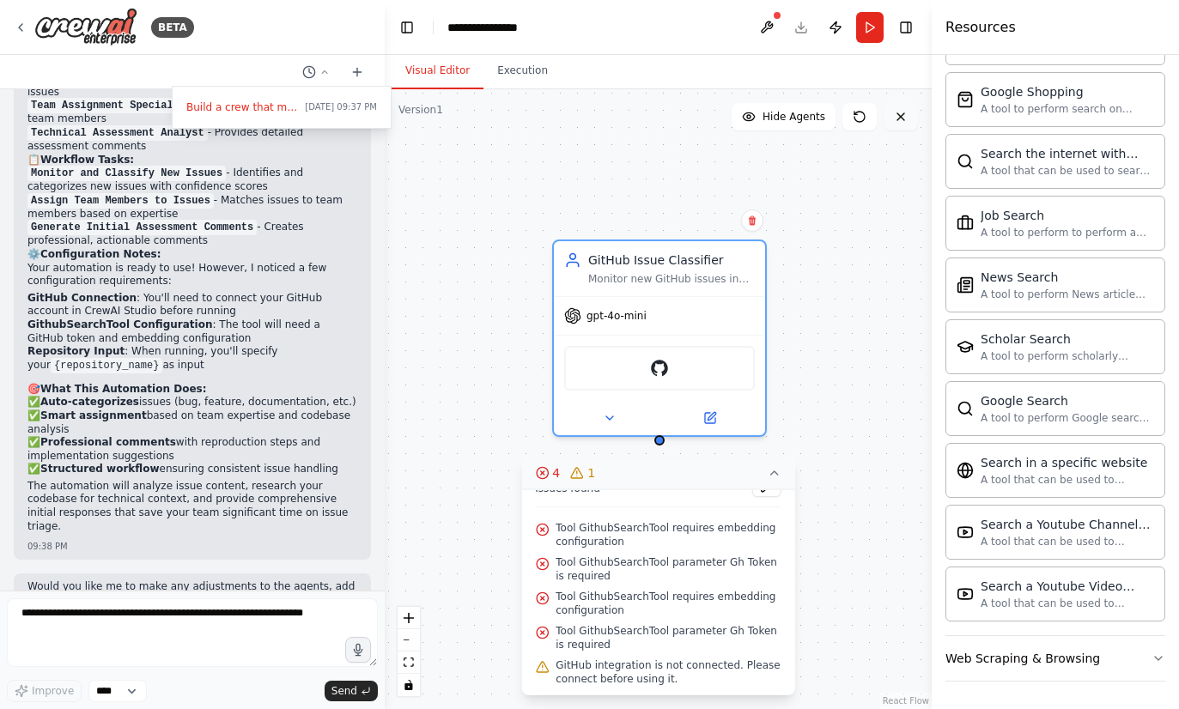
click at [900, 103] on button at bounding box center [900, 116] width 34 height 27
click at [913, 103] on button at bounding box center [900, 116] width 34 height 27
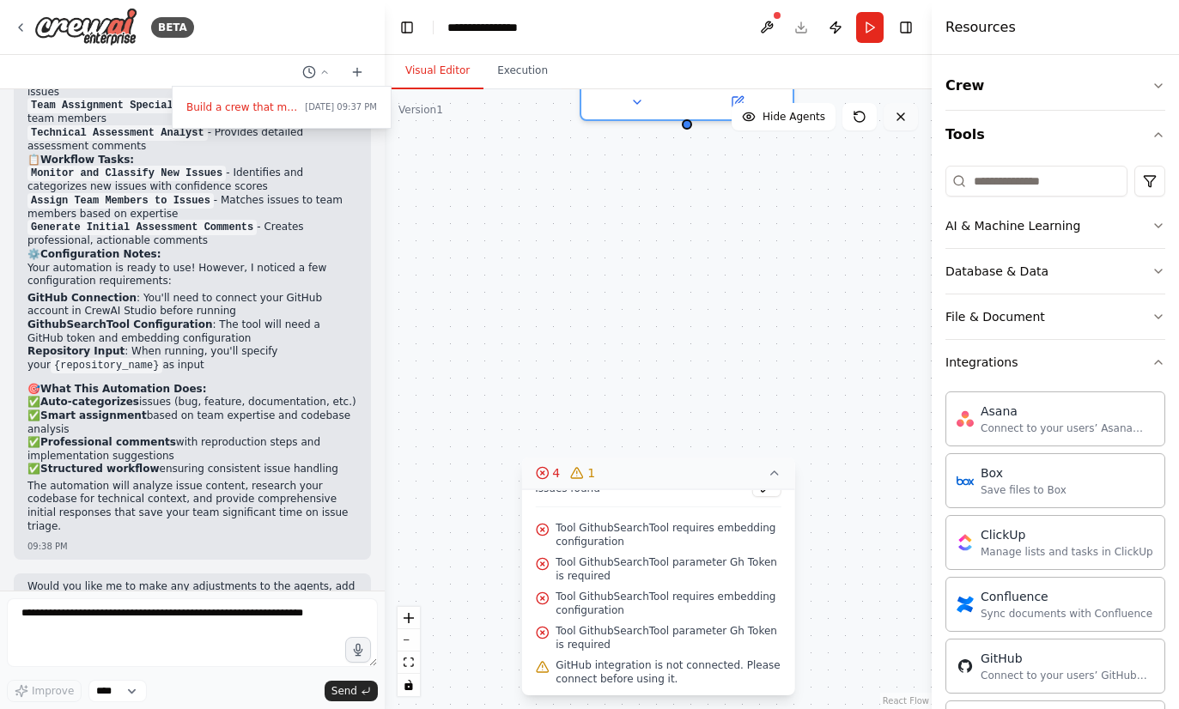
scroll to position [0, 0]
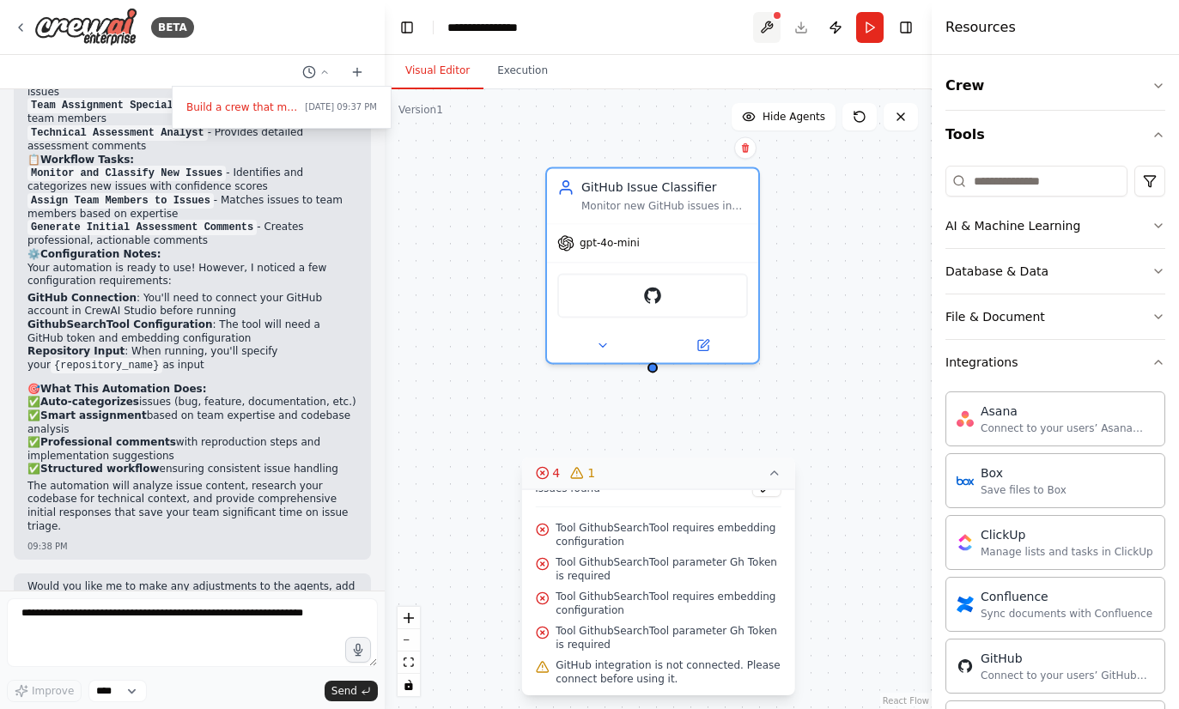
click at [770, 25] on button at bounding box center [766, 27] width 27 height 31
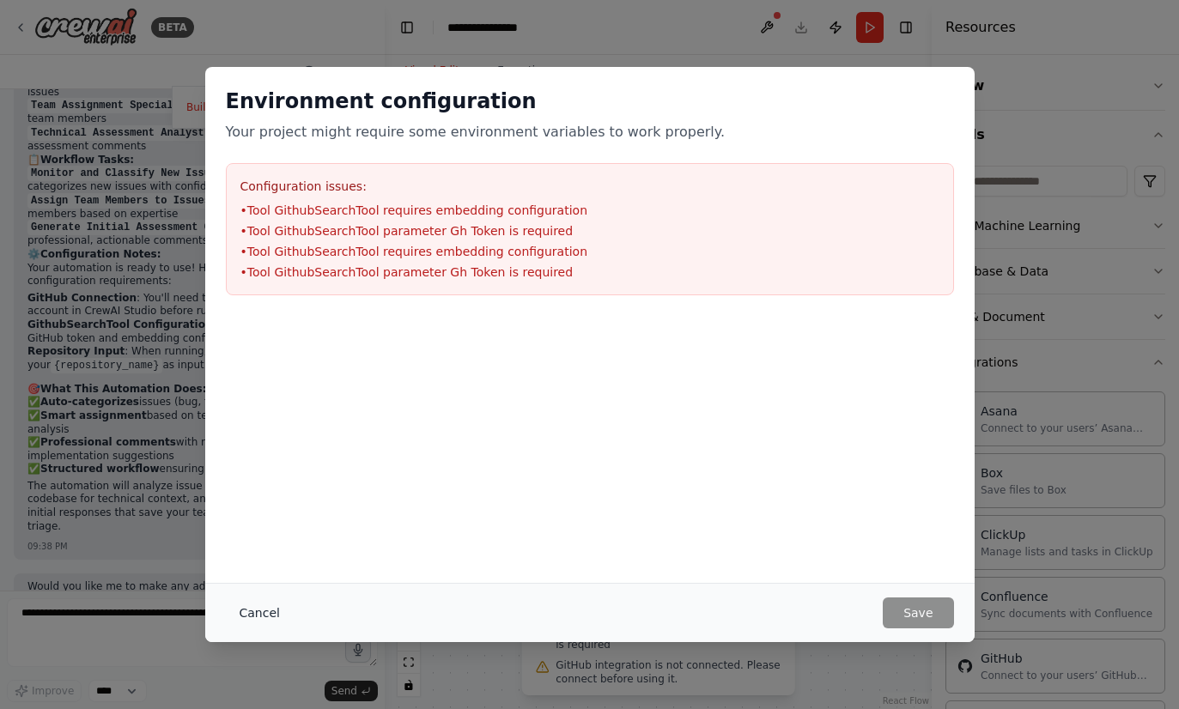
click at [262, 621] on button "Cancel" at bounding box center [260, 613] width 68 height 31
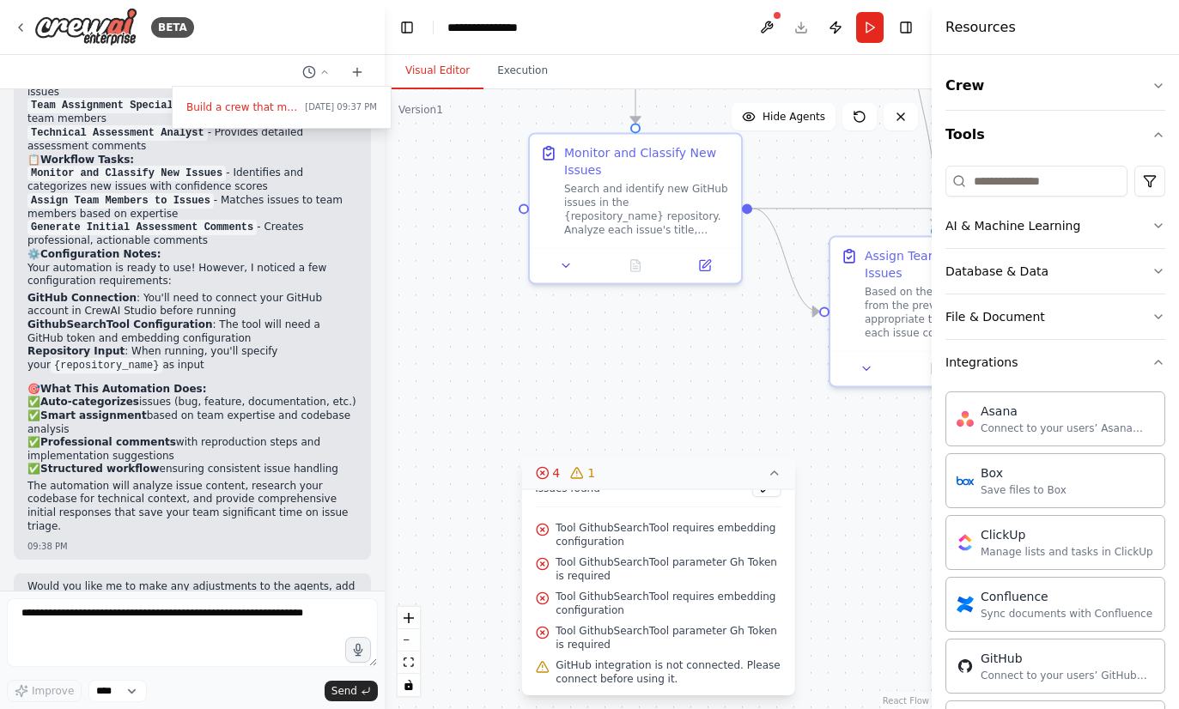
click at [799, 30] on header "**********" at bounding box center [658, 27] width 547 height 55
click at [874, 21] on button "Run" at bounding box center [869, 27] width 27 height 31
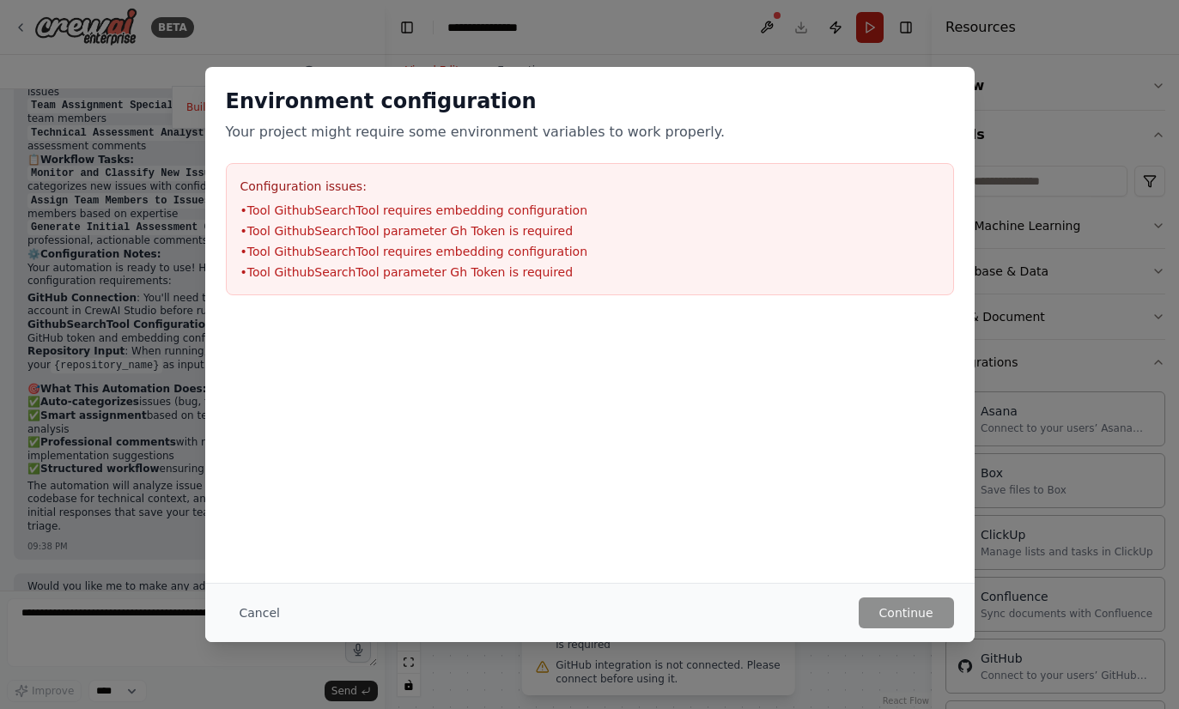
scroll to position [1, 0]
click at [258, 617] on button "Cancel" at bounding box center [260, 613] width 68 height 31
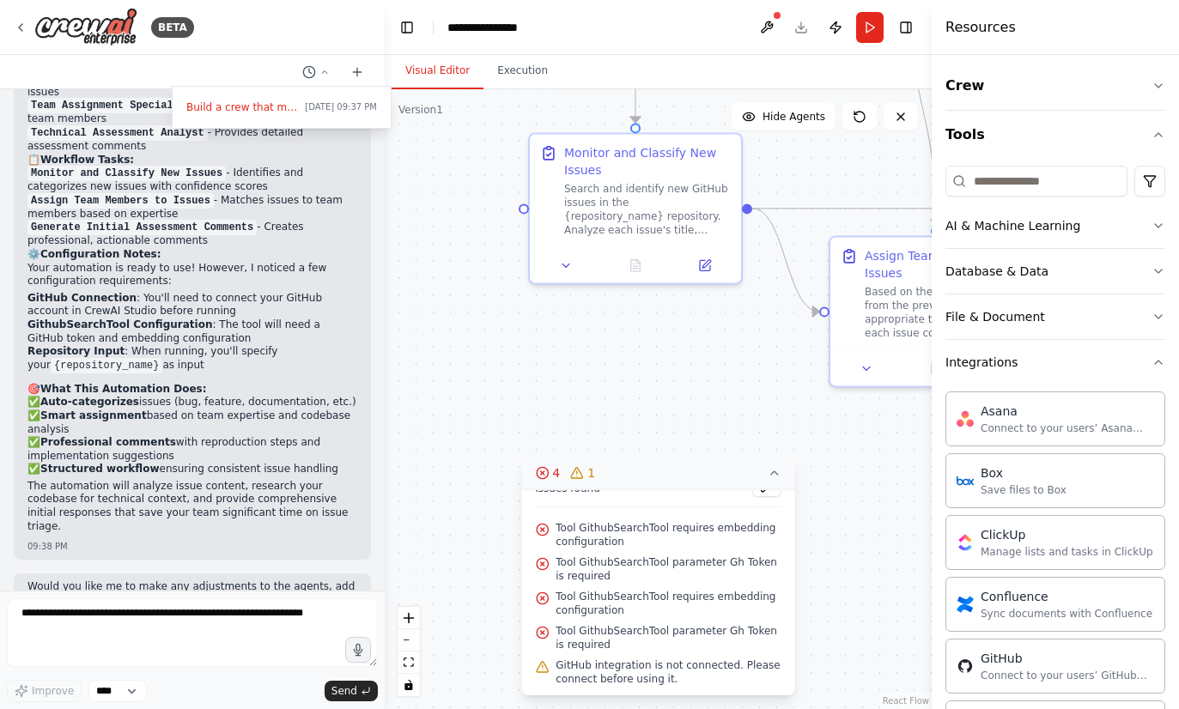
click at [368, 72] on div at bounding box center [192, 354] width 385 height 709
click at [361, 70] on icon at bounding box center [357, 72] width 14 height 14
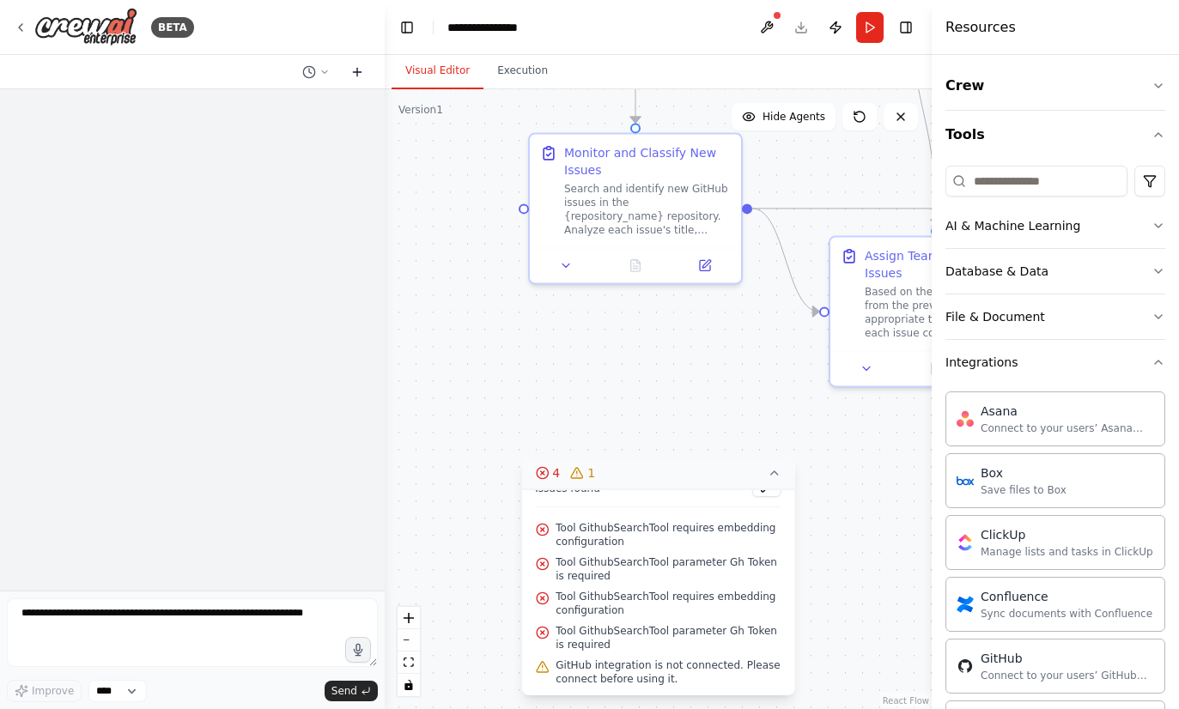
scroll to position [0, 0]
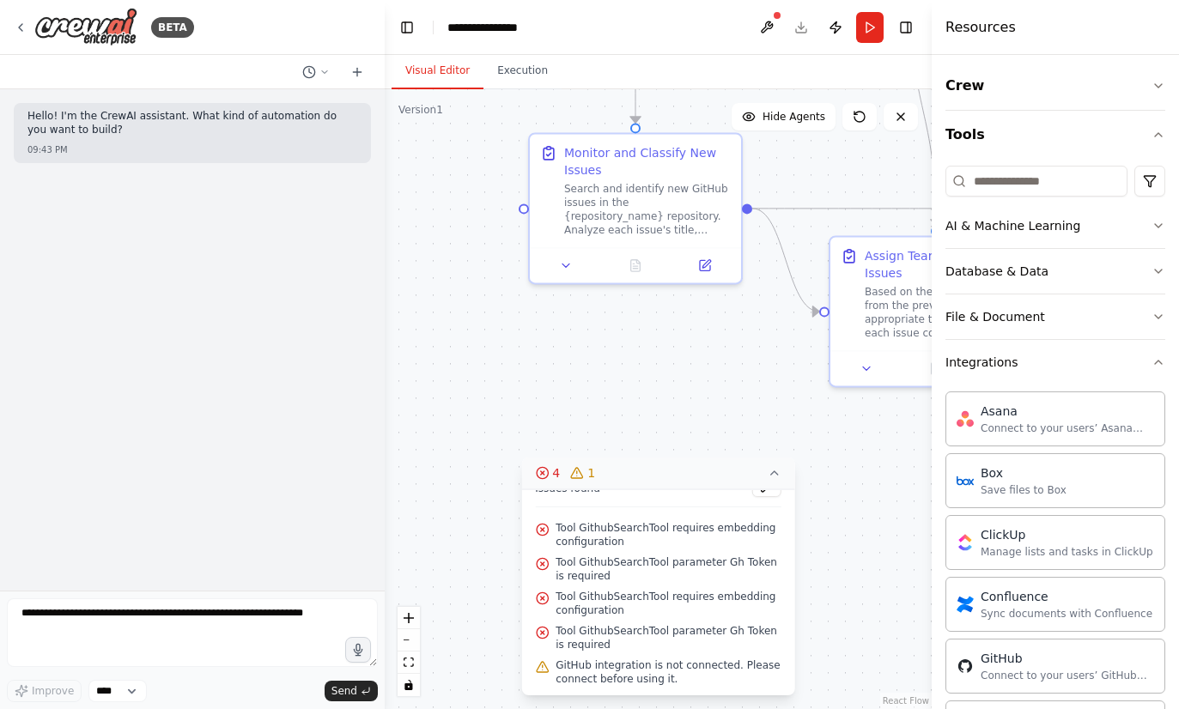
click at [2, 19] on button "Toggle Sidebar" at bounding box center [0, 354] width 14 height 709
click at [15, 21] on icon at bounding box center [21, 28] width 14 height 14
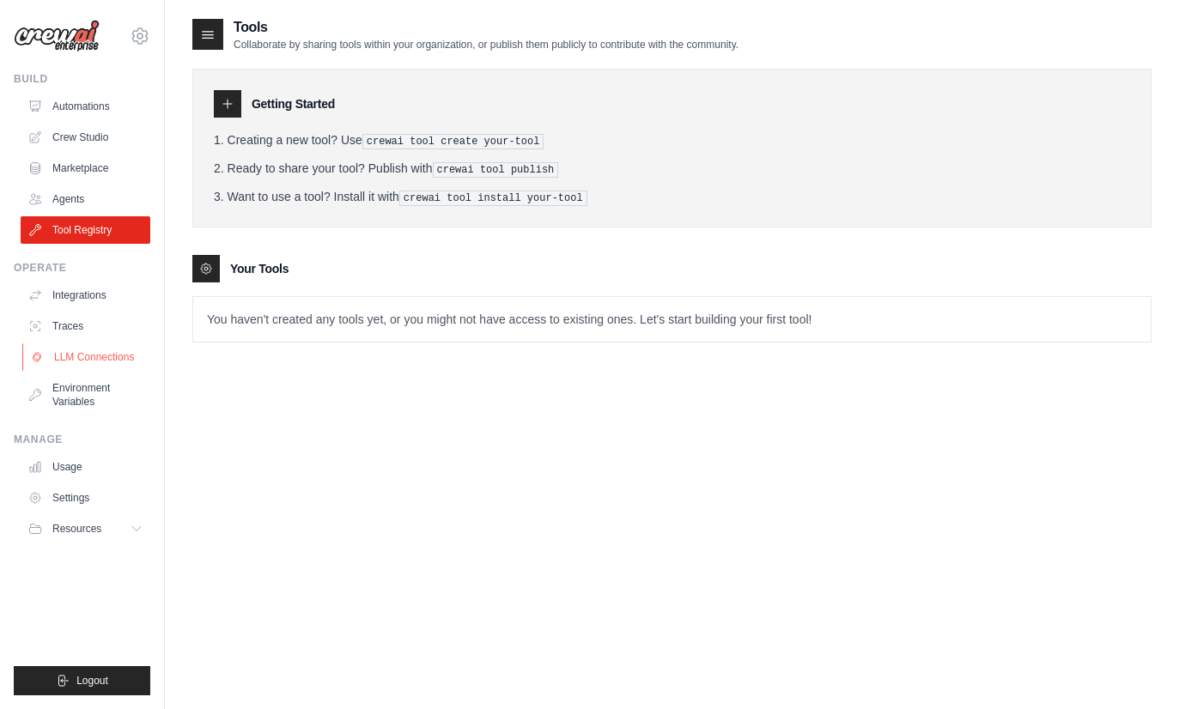
click at [106, 369] on link "LLM Connections" at bounding box center [87, 356] width 130 height 27
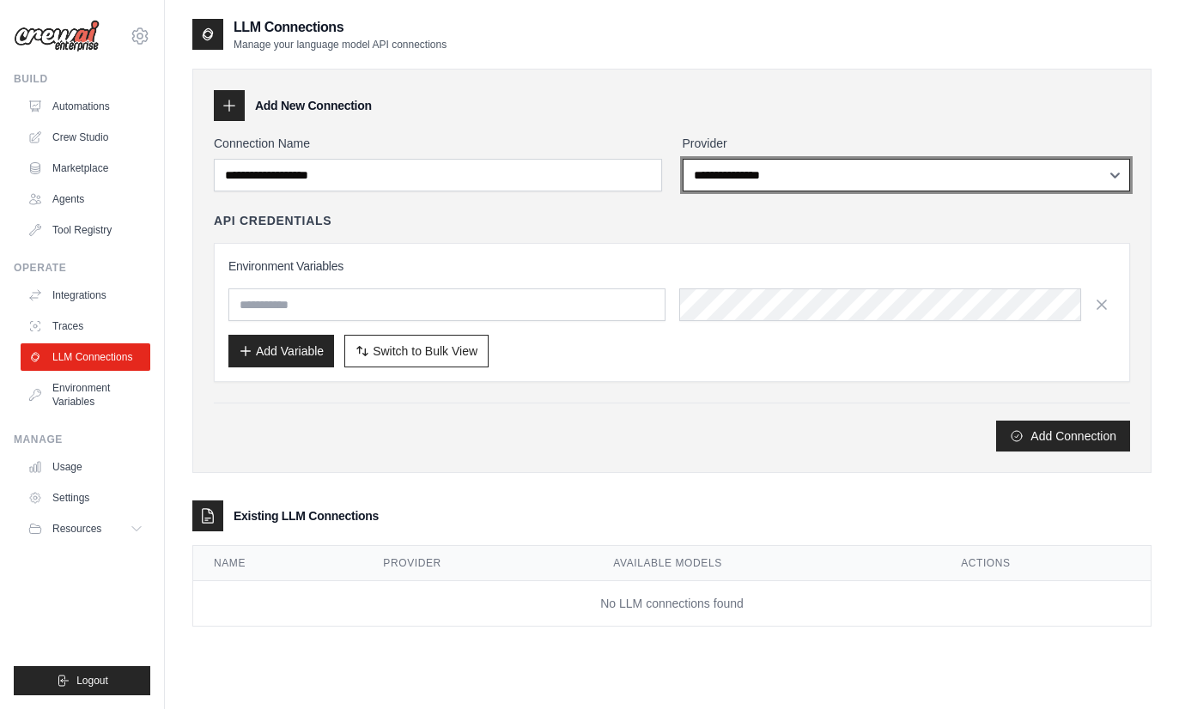
click at [881, 171] on select "**********" at bounding box center [907, 175] width 448 height 33
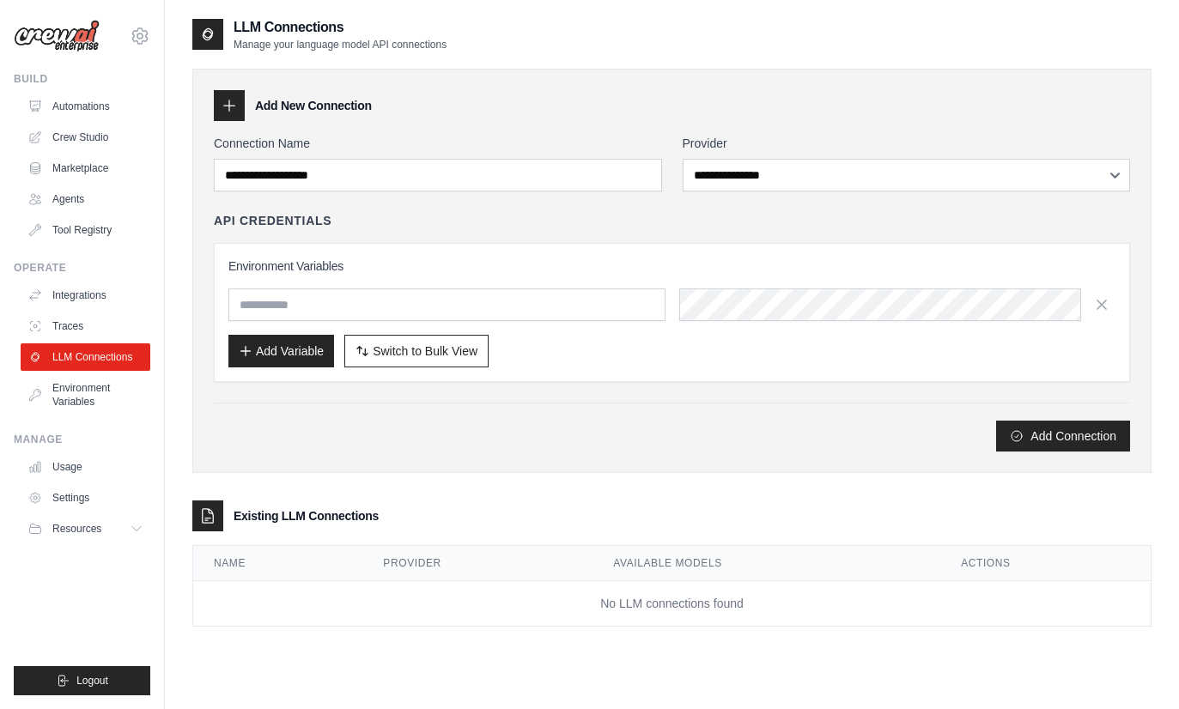
click at [121, 29] on div "[EMAIL_ADDRESS][DOMAIN_NAME] Settings" at bounding box center [82, 27] width 137 height 55
click at [133, 18] on div "[EMAIL_ADDRESS][DOMAIN_NAME] Settings" at bounding box center [82, 27] width 137 height 55
click at [139, 27] on icon at bounding box center [140, 36] width 21 height 21
click at [94, 106] on link "Settings" at bounding box center [139, 119] width 151 height 31
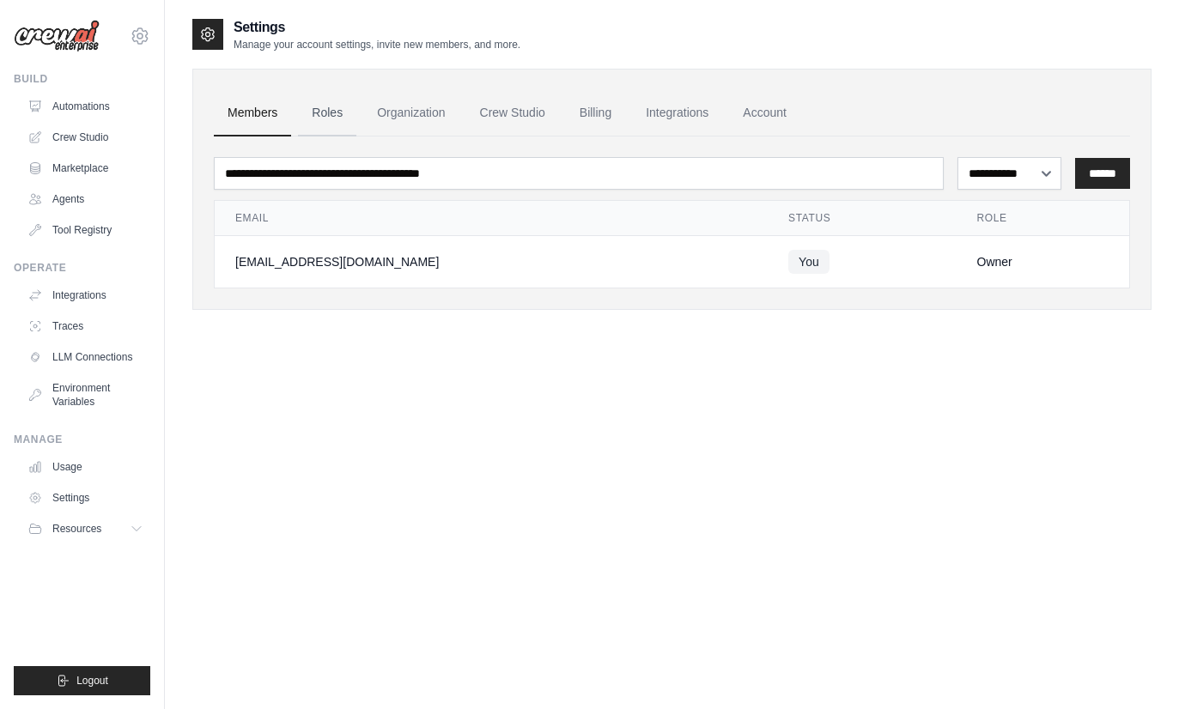
click at [316, 100] on link "Roles" at bounding box center [327, 113] width 58 height 46
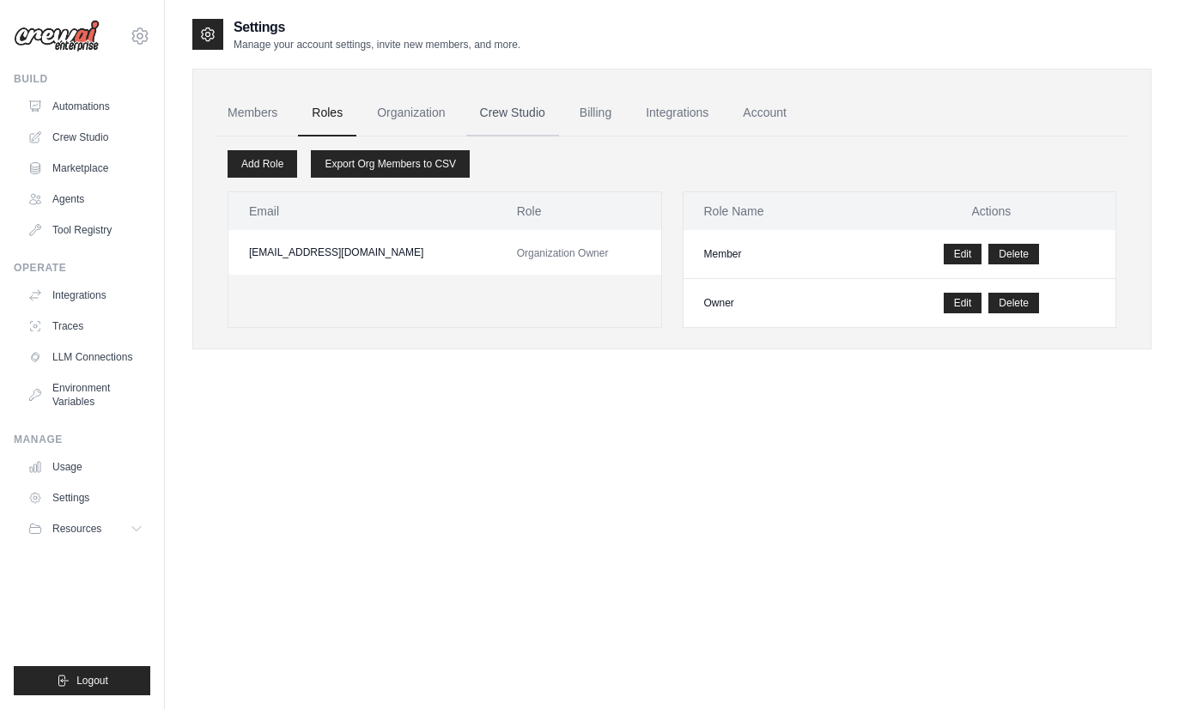
click at [511, 95] on link "Crew Studio" at bounding box center [512, 113] width 93 height 46
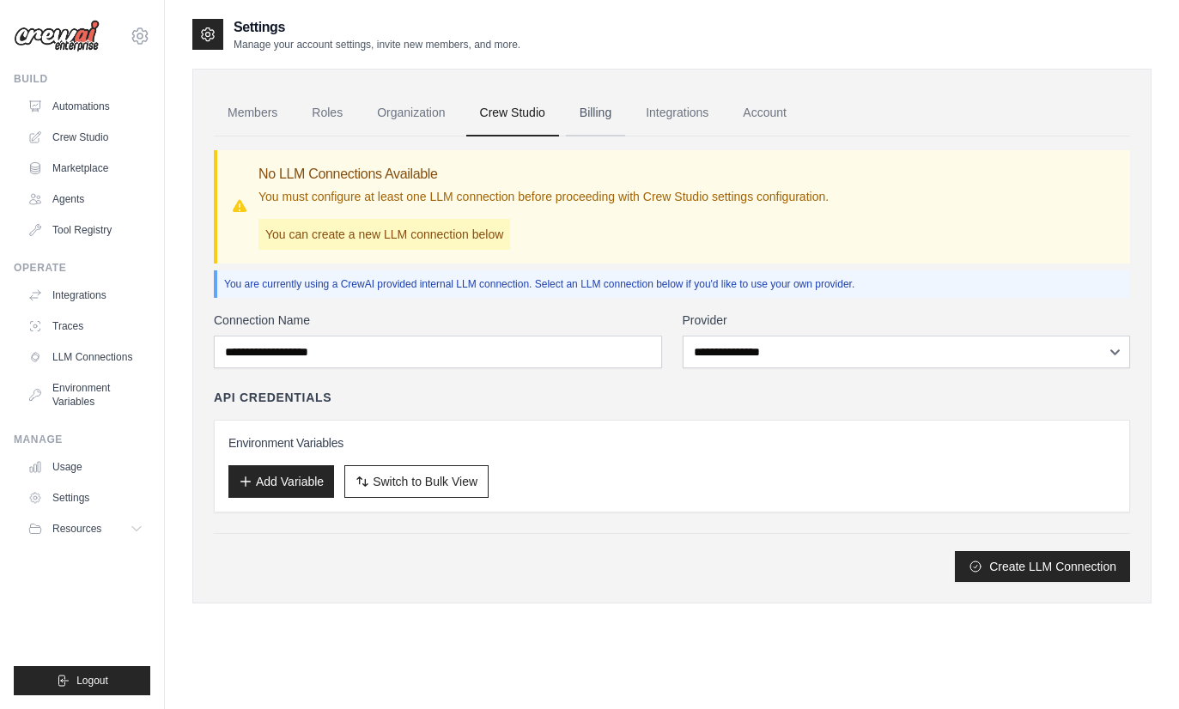
click at [610, 107] on link "Billing" at bounding box center [595, 113] width 59 height 46
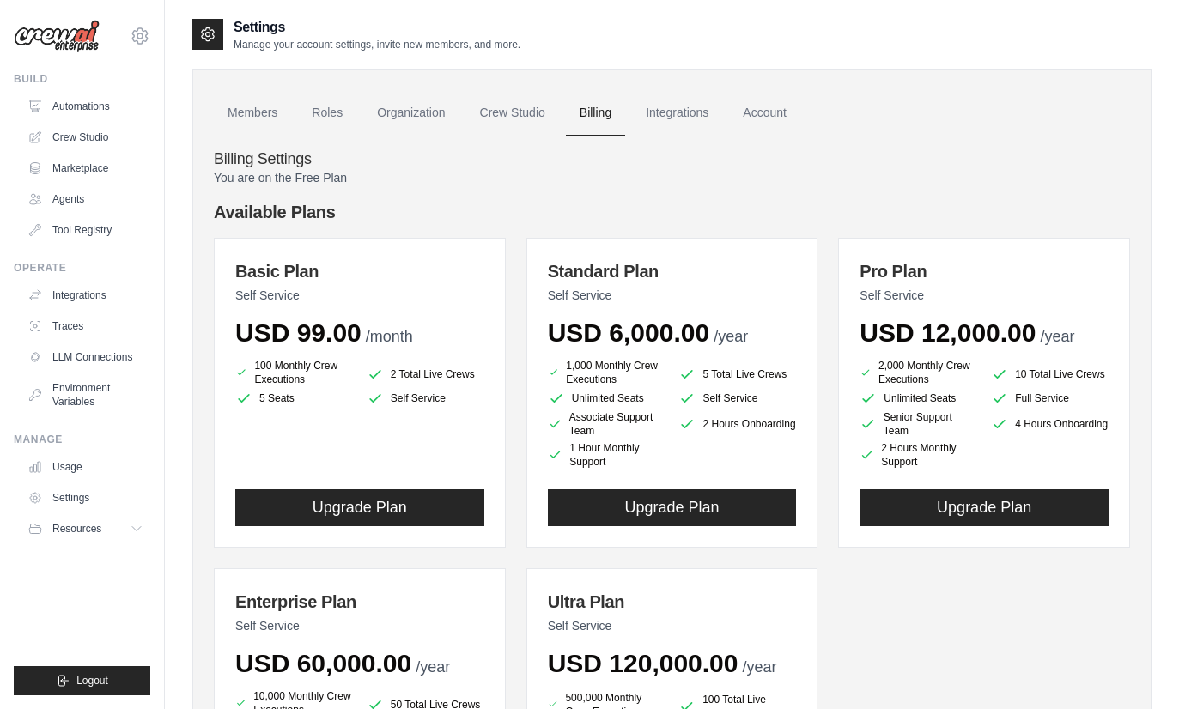
click at [609, 156] on h4 "Billing Settings" at bounding box center [672, 159] width 916 height 19
click at [53, 100] on link "Automations" at bounding box center [87, 106] width 130 height 27
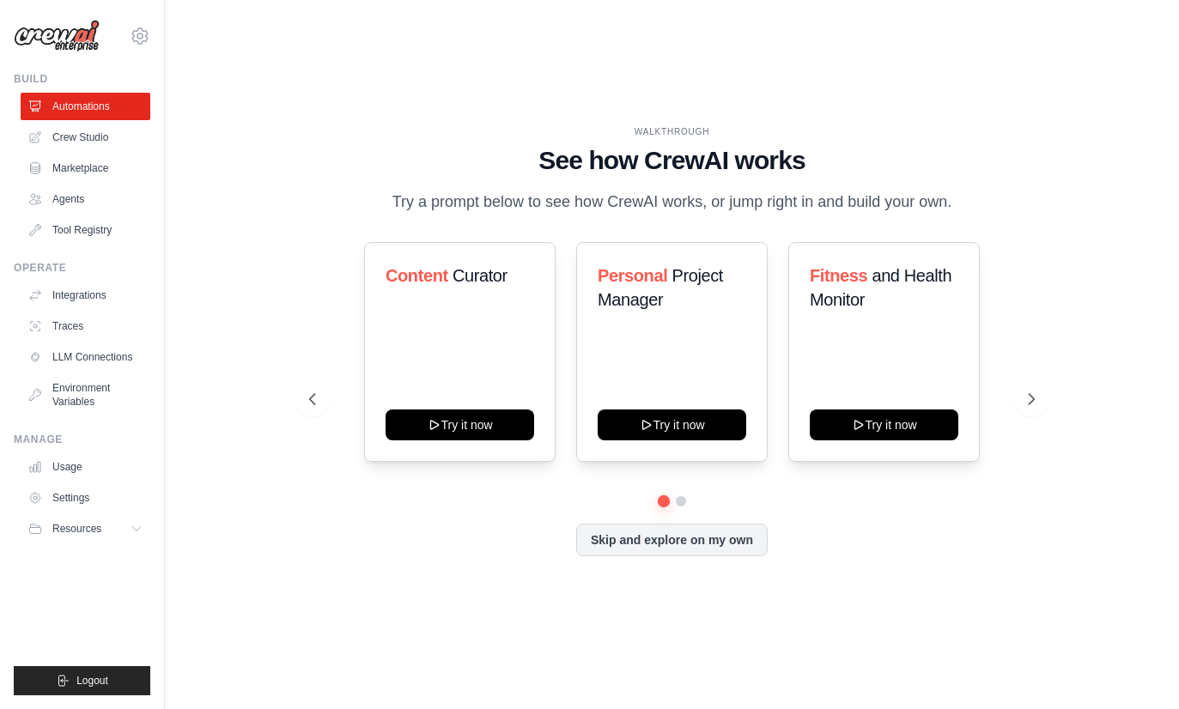
click at [1058, 429] on div "WALKTHROUGH See how [PERSON_NAME] works Try a prompt below to see how [PERSON_N…" at bounding box center [671, 354] width 959 height 675
click at [1040, 408] on icon at bounding box center [1032, 399] width 17 height 17
click at [495, 390] on div "Automate social media posting Try it now" at bounding box center [459, 352] width 191 height 220
click at [453, 357] on div "Automate social media posting Try it now" at bounding box center [459, 352] width 191 height 220
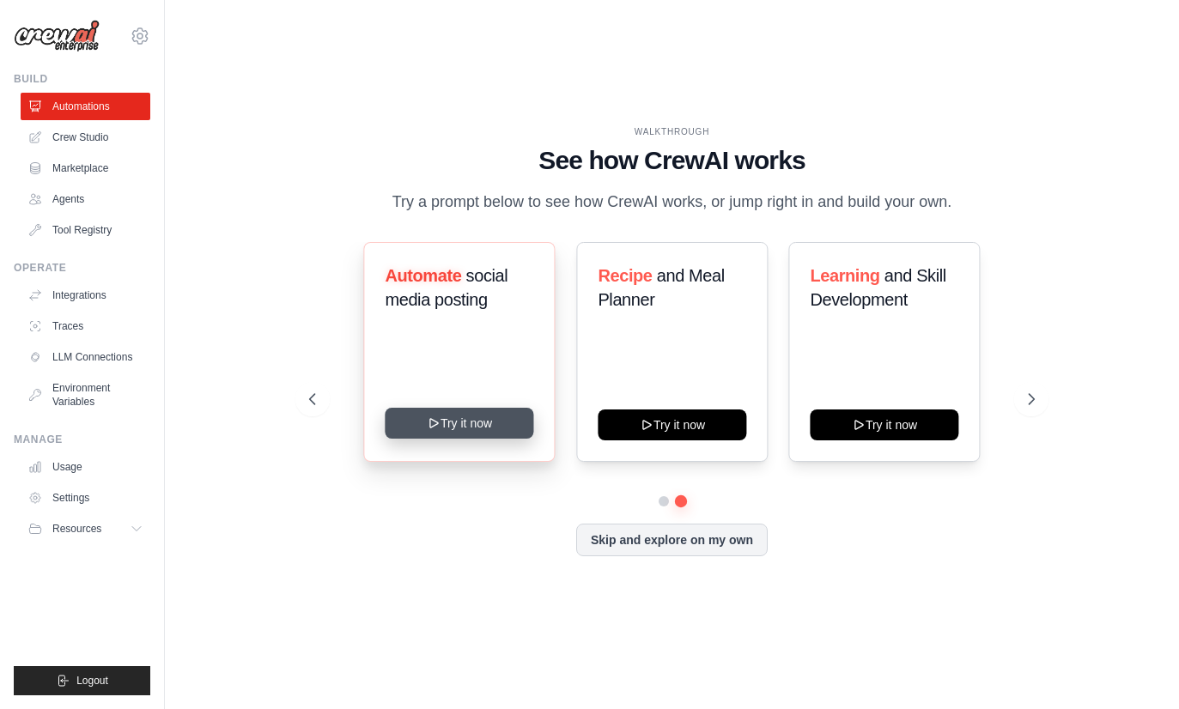
click at [453, 439] on button "Try it now" at bounding box center [459, 423] width 149 height 31
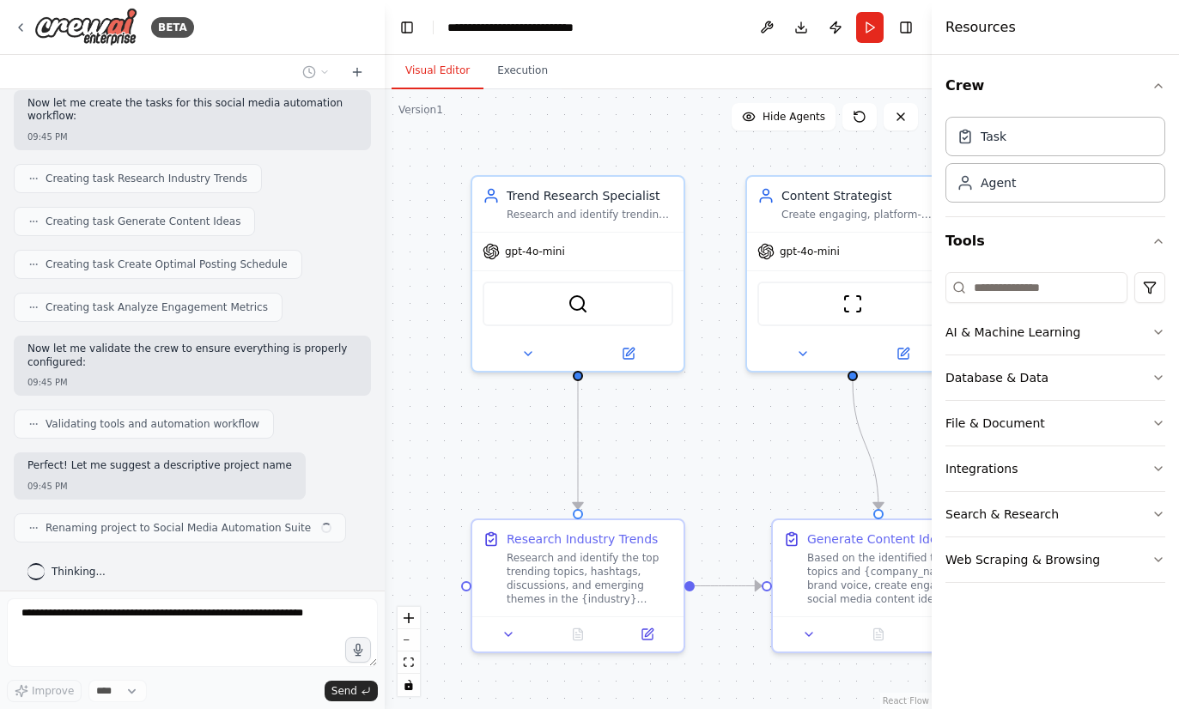
scroll to position [1084, 0]
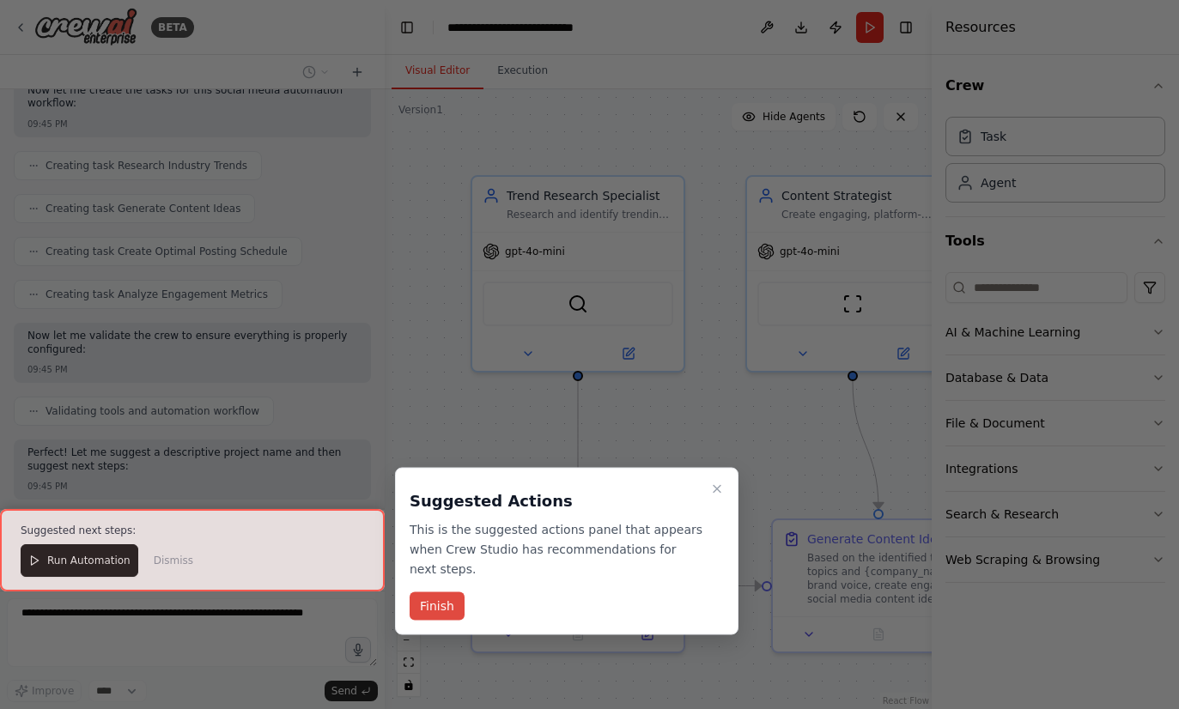
click at [434, 605] on button "Finish" at bounding box center [437, 606] width 55 height 28
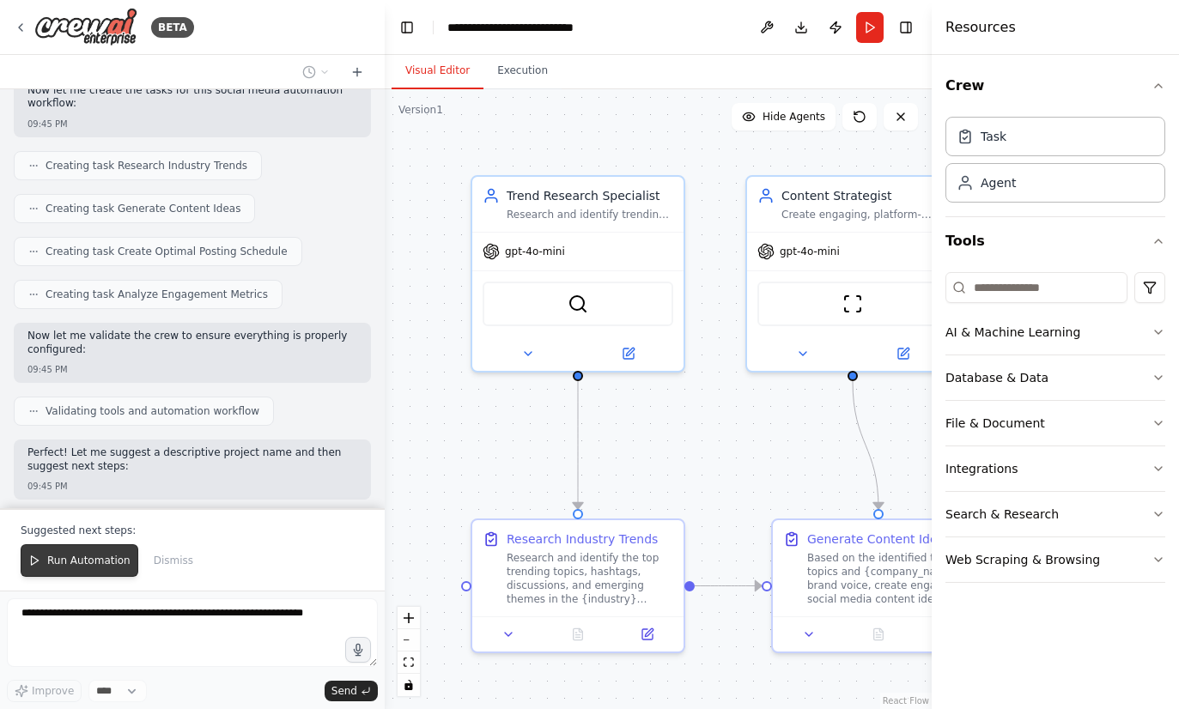
click at [61, 560] on span "Run Automation" at bounding box center [88, 561] width 83 height 14
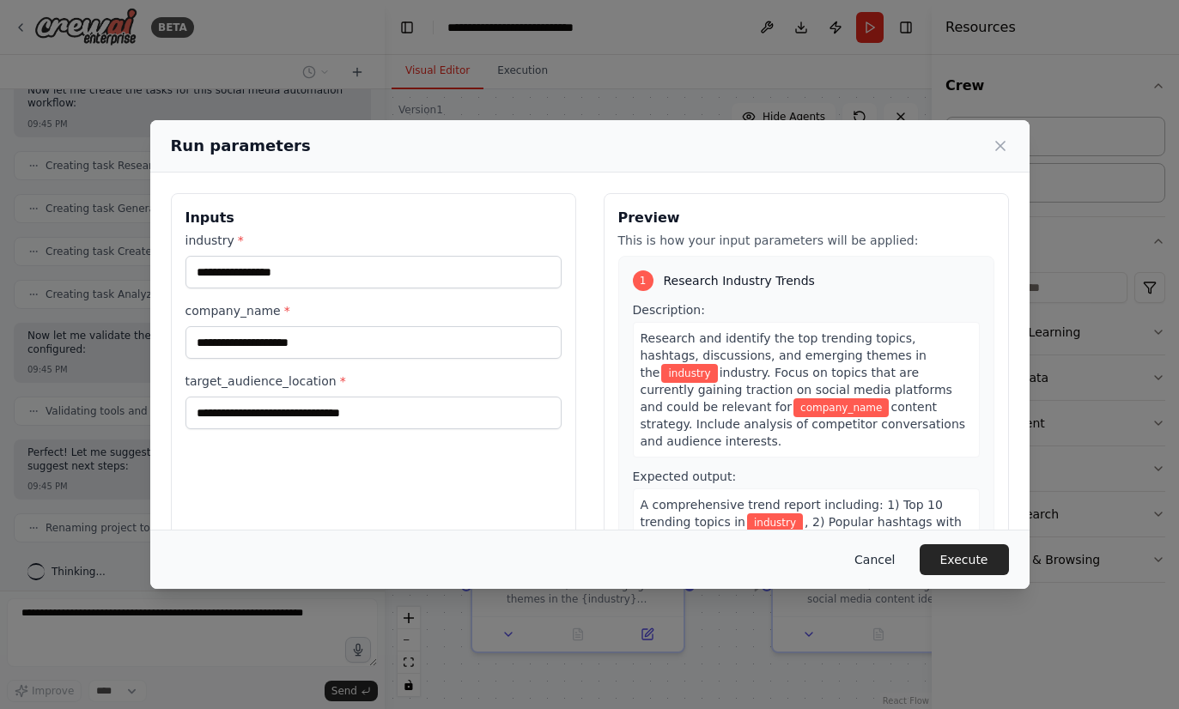
click at [879, 575] on button "Cancel" at bounding box center [875, 559] width 68 height 31
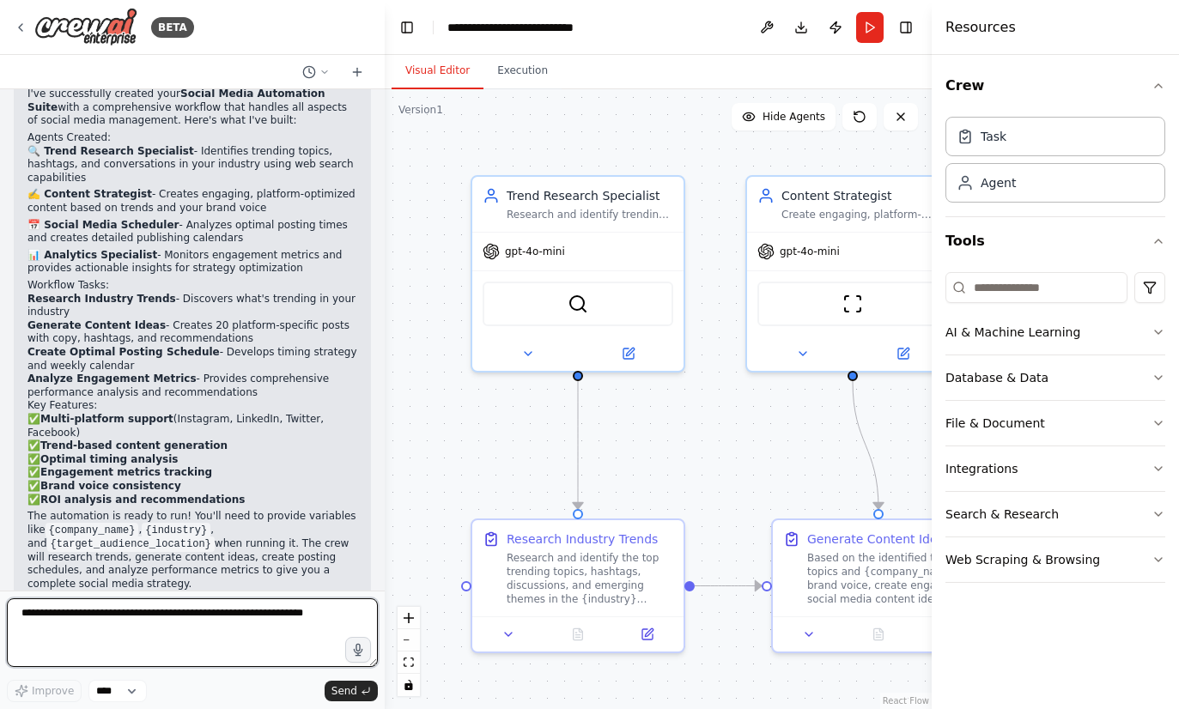
scroll to position [1573, 0]
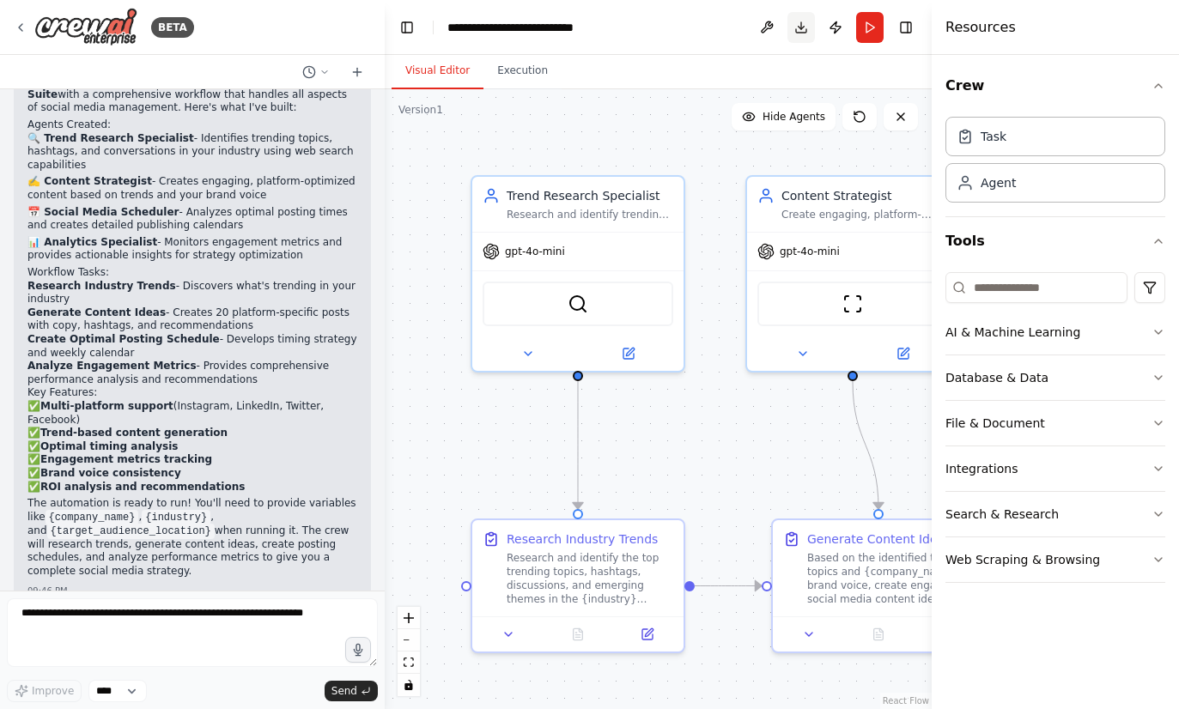
click at [806, 35] on button "Download" at bounding box center [800, 27] width 27 height 31
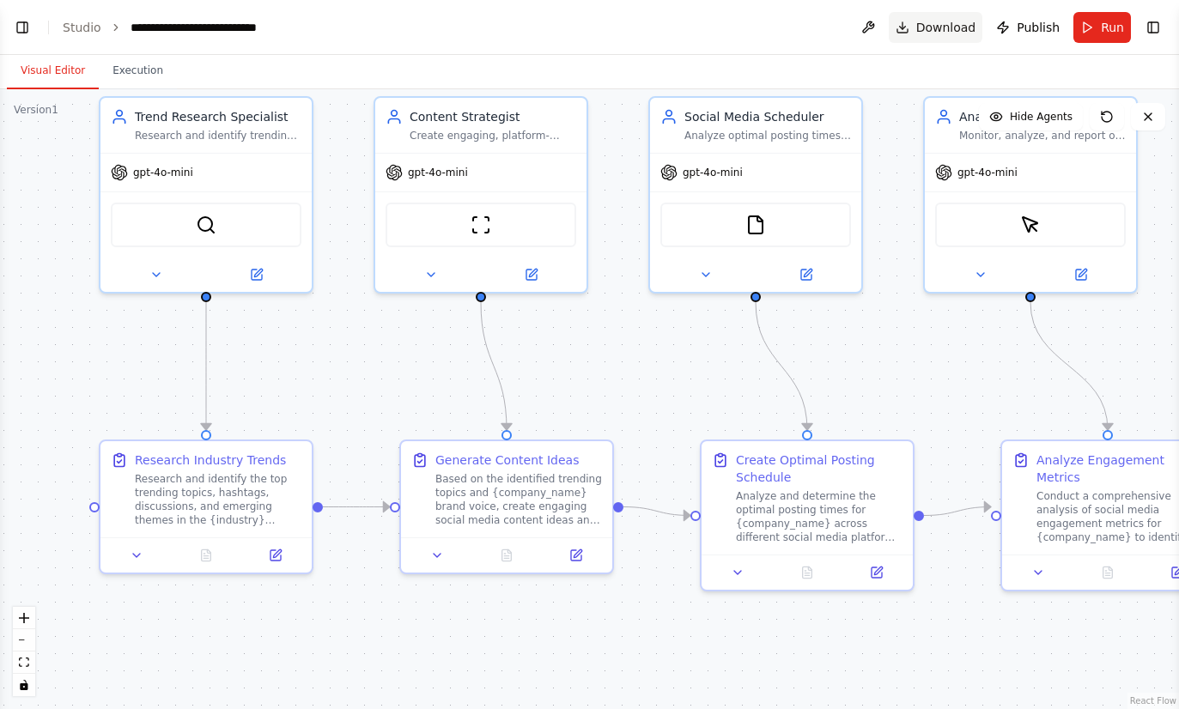
scroll to position [348, 0]
